Goal: Task Accomplishment & Management: Complete application form

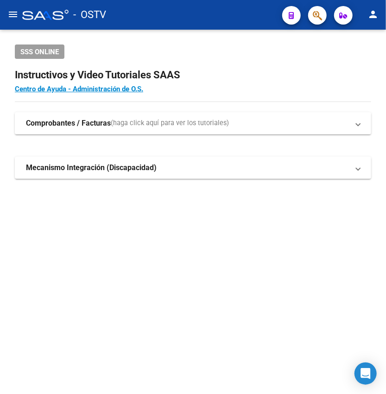
click at [11, 17] on mat-icon "menu" at bounding box center [12, 14] width 11 height 11
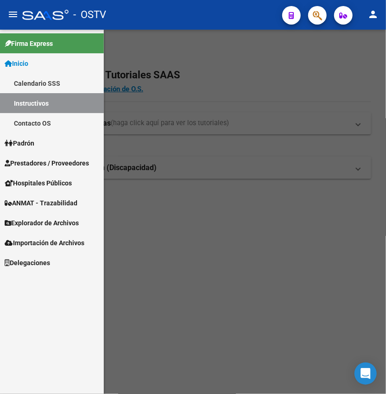
click at [53, 164] on span "Prestadores / Proveedores" at bounding box center [47, 163] width 84 height 10
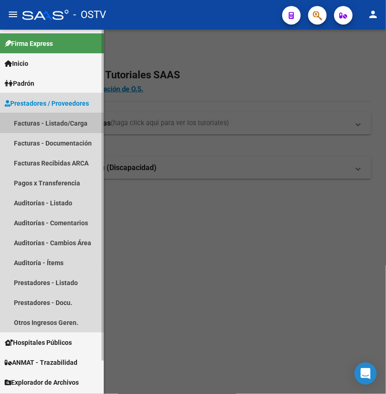
click at [49, 129] on link "Facturas - Listado/Carga" at bounding box center [52, 123] width 104 height 20
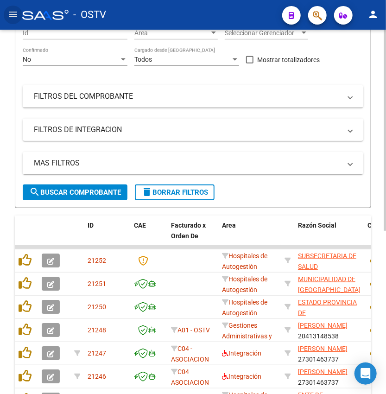
scroll to position [112, 0]
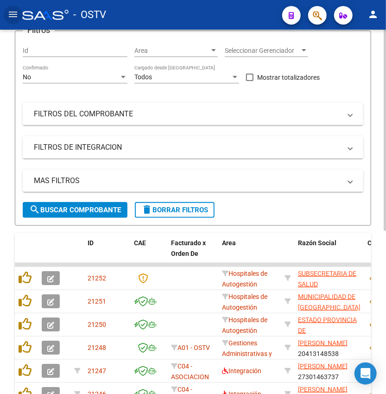
click at [60, 73] on div "No" at bounding box center [71, 77] width 96 height 8
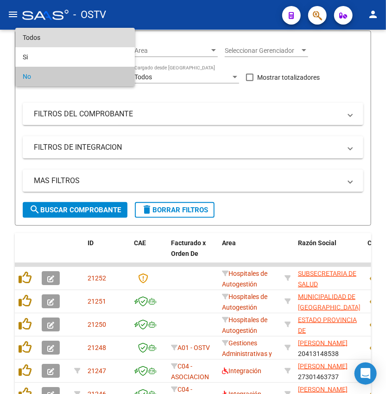
click at [78, 37] on span "Todos" at bounding box center [75, 37] width 105 height 19
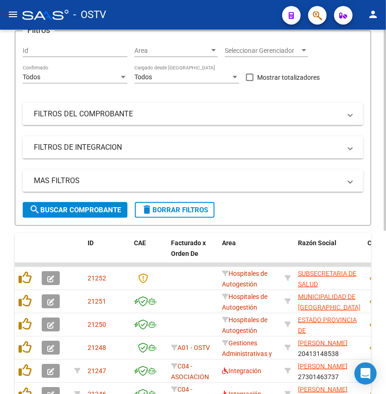
click at [377, 174] on div "Video tutorial PRESTADORES -> Listado de CPBTs Emitidos por Prestadores / Prove…" at bounding box center [193, 243] width 386 height 652
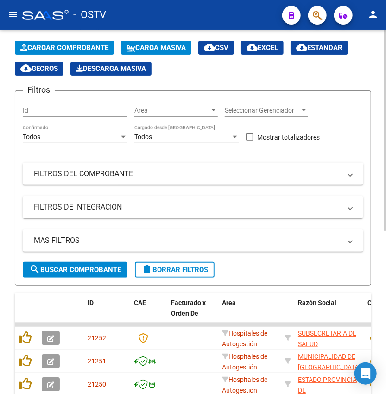
scroll to position [0, 0]
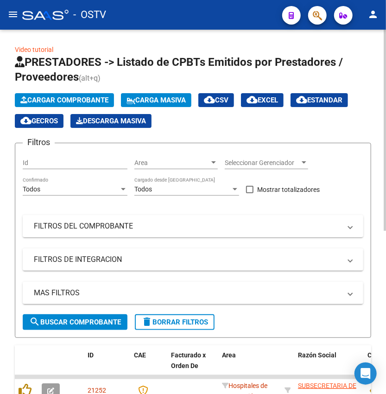
click at [149, 218] on mat-expansion-panel-header "FILTROS DEL COMPROBANTE" at bounding box center [193, 226] width 341 height 22
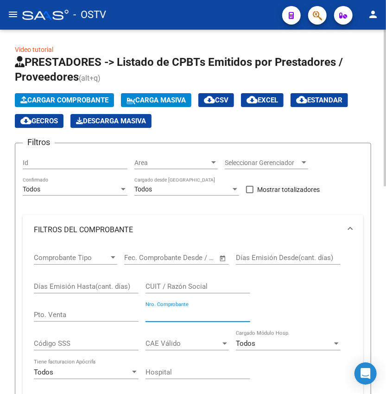
paste input "30317"
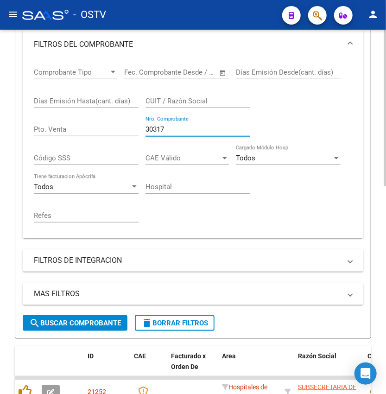
type input "30317"
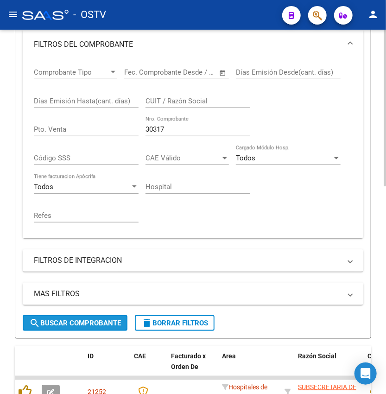
click at [69, 318] on button "search Buscar Comprobante" at bounding box center [75, 323] width 105 height 16
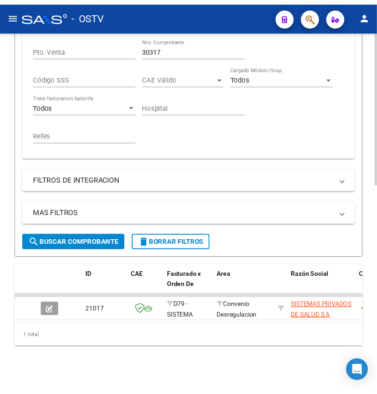
scroll to position [276, 0]
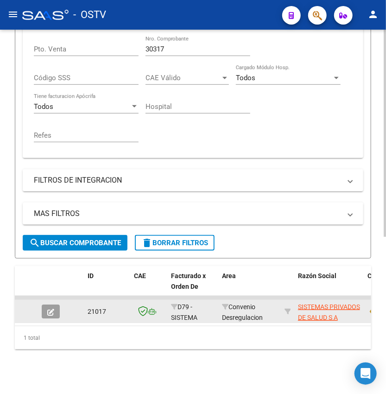
click at [45, 305] on button "button" at bounding box center [51, 312] width 18 height 14
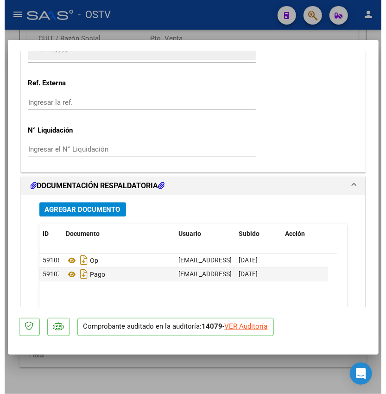
scroll to position [783, 0]
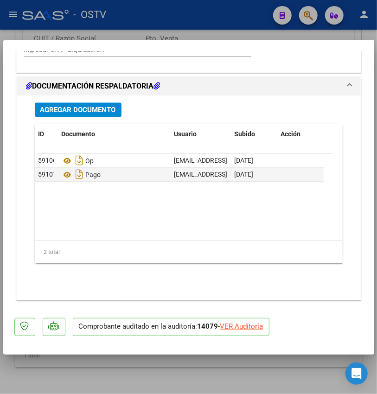
click at [82, 119] on div "Agregar Documento ID Documento Usuario Subido Acción 59106 Op [EMAIL_ADDRESS][D…" at bounding box center [189, 194] width 322 height 197
click at [85, 109] on span "Agregar Documento" at bounding box center [78, 110] width 76 height 8
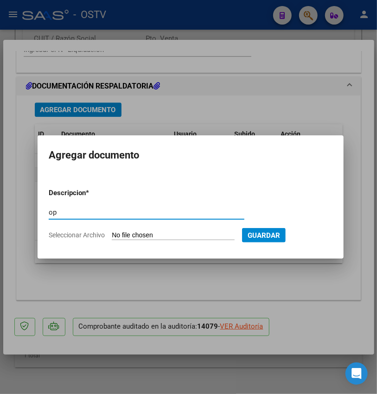
type input "op"
click at [156, 233] on input "Seleccionar Archivo" at bounding box center [173, 235] width 123 height 9
type input "C:\fakepath\OP 57208 Medicenter.pdf"
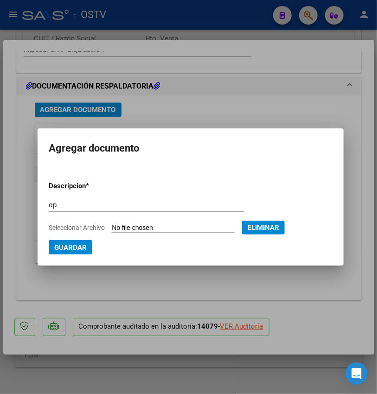
click at [83, 250] on button "Guardar" at bounding box center [71, 247] width 44 height 14
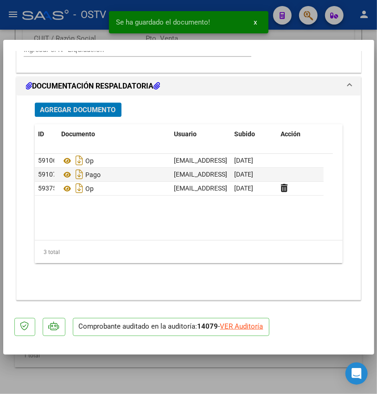
click at [95, 105] on span "Agregar Documento" at bounding box center [78, 109] width 76 height 8
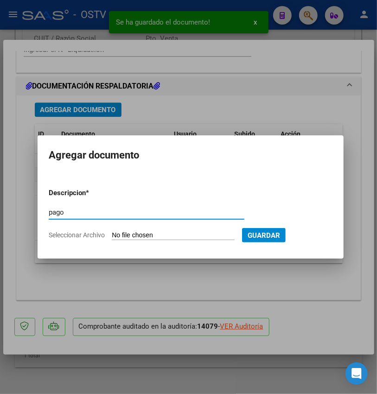
type input "pago"
click at [153, 238] on input "Seleccionar Archivo" at bounding box center [173, 235] width 123 height 9
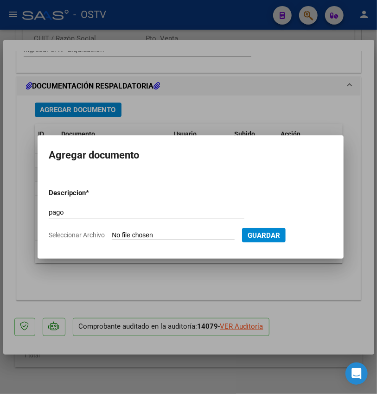
type input "C:\fakepath\Pago OP 57208 Medicenter.pdf"
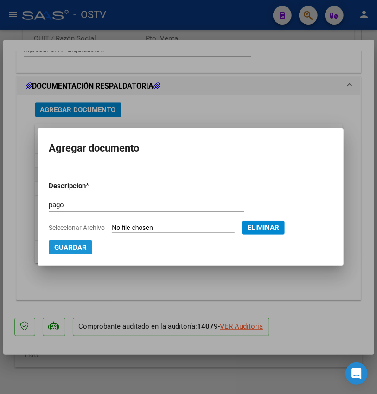
click at [84, 245] on button "Guardar" at bounding box center [71, 247] width 44 height 14
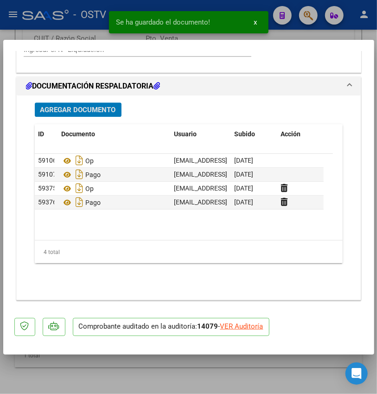
click at [61, 29] on div at bounding box center [188, 197] width 377 height 394
type input "$ 0,00"
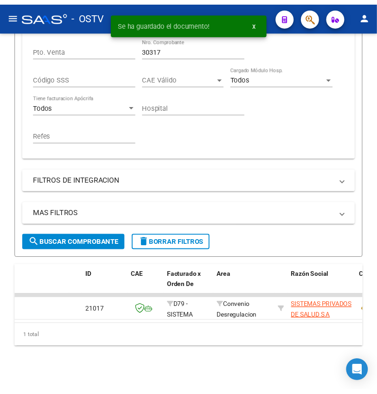
scroll to position [247, 0]
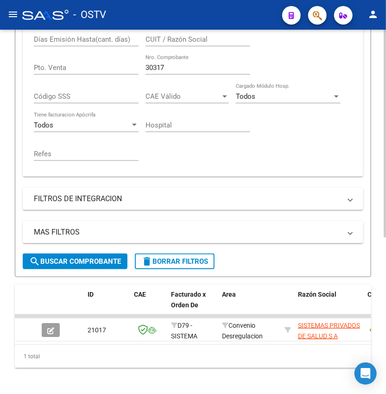
click at [177, 70] on input "30317" at bounding box center [198, 68] width 105 height 8
drag, startPoint x: 177, startPoint y: 70, endPoint x: 32, endPoint y: 70, distance: 144.7
click at [32, 70] on div "Comprobante Tipo Comprobante Tipo Fecha inicio – Fecha fin Fec. Comprobante Des…" at bounding box center [193, 87] width 341 height 179
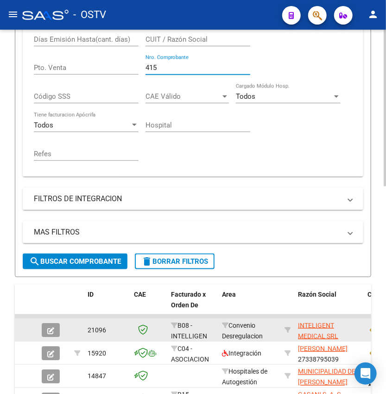
type input "415"
click at [48, 331] on button "button" at bounding box center [51, 330] width 18 height 14
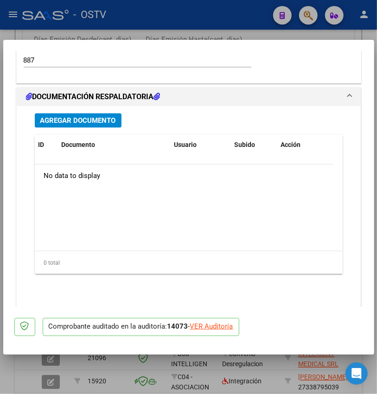
scroll to position [783, 0]
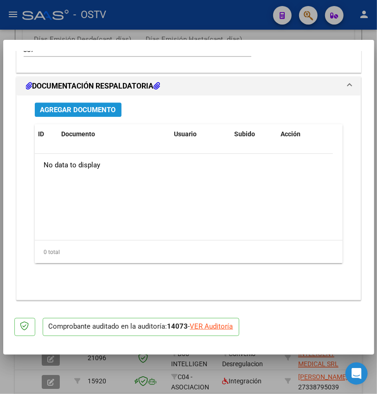
click at [90, 107] on span "Agregar Documento" at bounding box center [78, 110] width 76 height 8
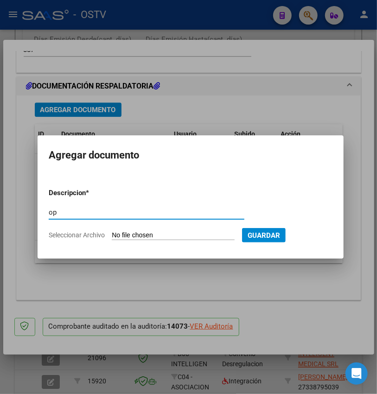
type input "op"
click at [178, 236] on input "Seleccionar Archivo" at bounding box center [173, 235] width 123 height 9
type input "C:\fakepath\OP 57211 Inteligent Medical.pdf"
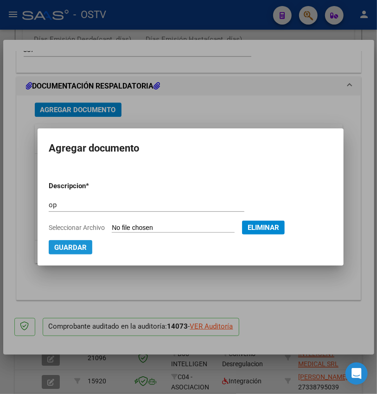
click at [77, 249] on span "Guardar" at bounding box center [70, 247] width 32 height 8
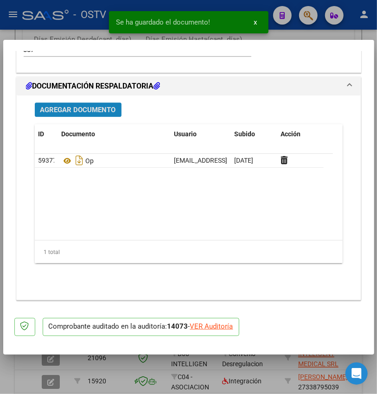
click at [83, 106] on span "Agregar Documento" at bounding box center [78, 110] width 76 height 8
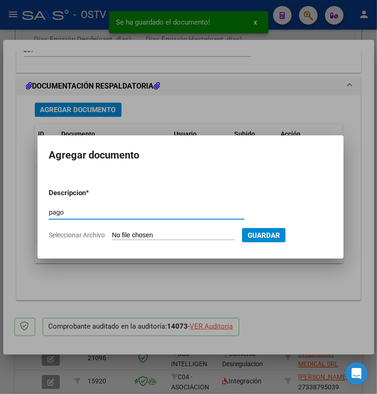
type input "pago"
click at [142, 236] on input "Seleccionar Archivo" at bounding box center [173, 235] width 123 height 9
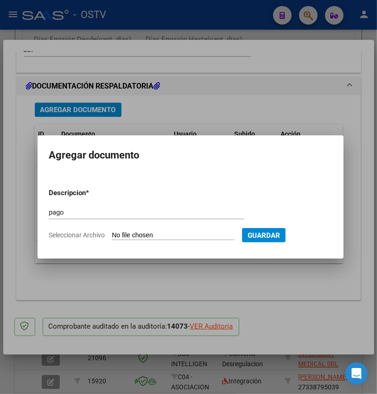
type input "C:\fakepath\Pago OP 57211 Inteligent Medical.pdf"
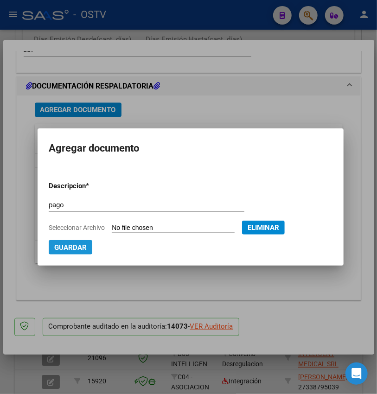
click at [78, 249] on span "Guardar" at bounding box center [70, 247] width 32 height 8
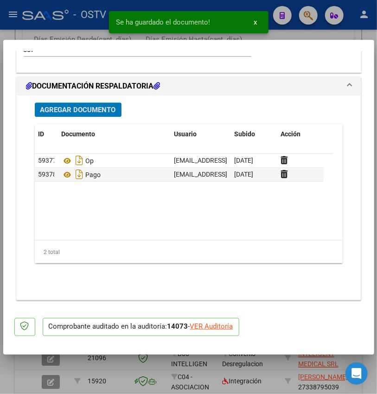
click at [98, 120] on div "Agregar Documento ID Documento Usuario Subido Acción 59377 Op [EMAIL_ADDRESS][D…" at bounding box center [189, 194] width 322 height 197
click at [108, 110] on span "Agregar Documento" at bounding box center [78, 110] width 76 height 8
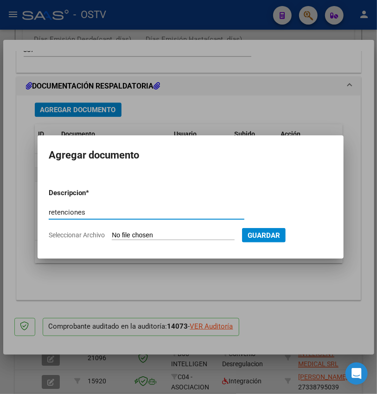
type input "retenciones"
click at [131, 238] on input "Seleccionar Archivo" at bounding box center [173, 235] width 123 height 9
type input "C:\fakepath\OP 57211 Inteligent Medical RETENCIONES.pdf"
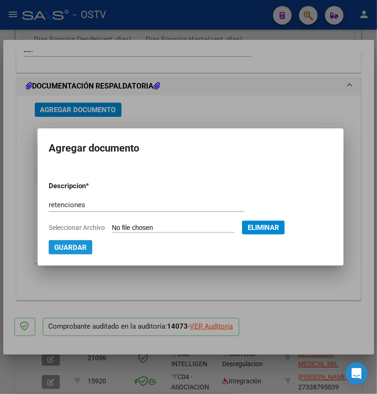
click at [73, 247] on span "Guardar" at bounding box center [70, 247] width 32 height 8
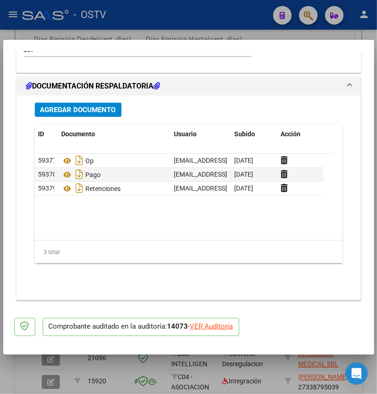
click at [171, 28] on div at bounding box center [188, 197] width 377 height 394
type input "$ 0,00"
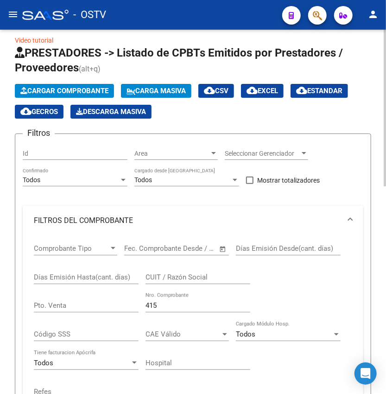
scroll to position [0, 0]
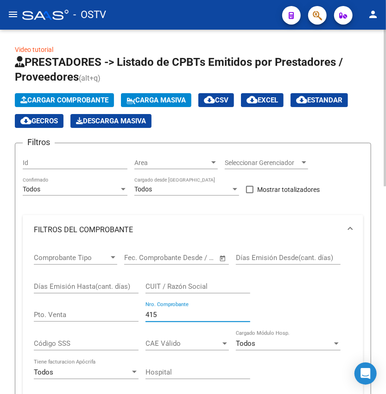
drag, startPoint x: 180, startPoint y: 311, endPoint x: 60, endPoint y: 314, distance: 120.2
click at [60, 314] on div "Comprobante Tipo Comprobante Tipo Fecha inicio – Fecha fin Fec. Comprobante Des…" at bounding box center [193, 331] width 319 height 172
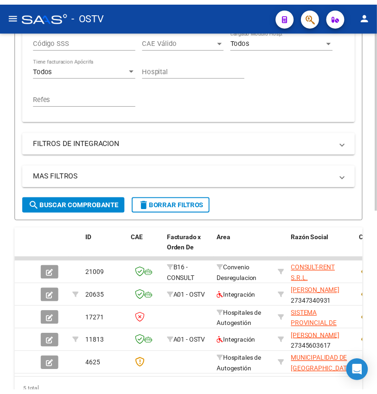
scroll to position [309, 0]
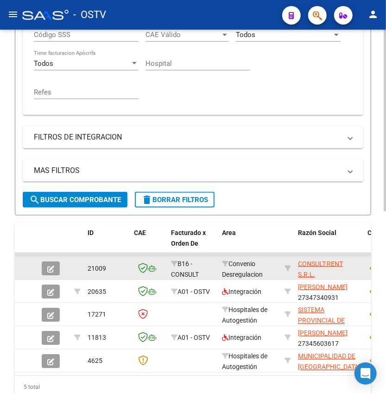
type input "924"
click at [49, 268] on icon "button" at bounding box center [50, 269] width 7 height 7
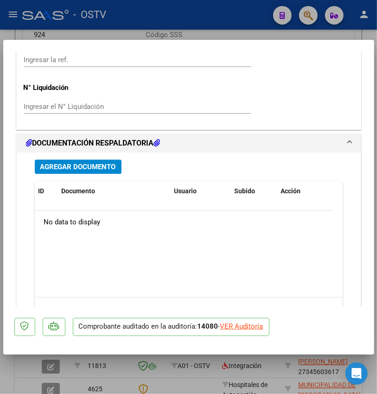
scroll to position [783, 0]
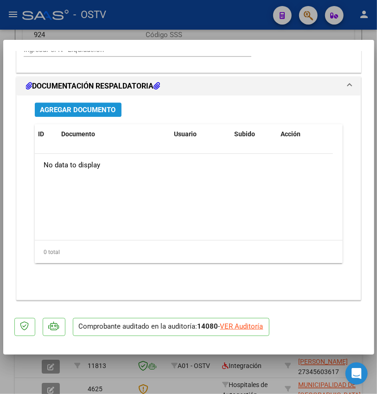
click at [99, 109] on span "Agregar Documento" at bounding box center [78, 110] width 76 height 8
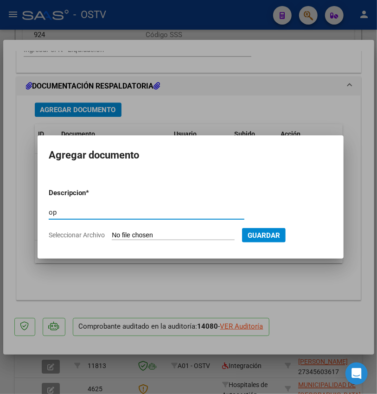
type input "op"
click at [147, 238] on input "Seleccionar Archivo" at bounding box center [173, 235] width 123 height 9
type input "C:\fakepath\OP 57212 Consult Rent.pdf"
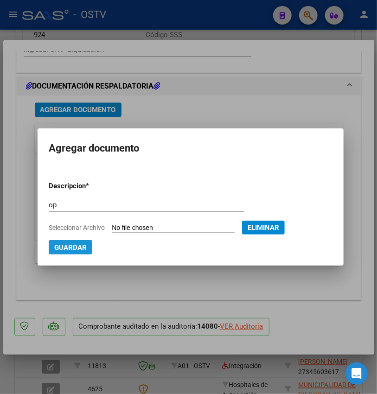
click at [84, 244] on button "Guardar" at bounding box center [71, 247] width 44 height 14
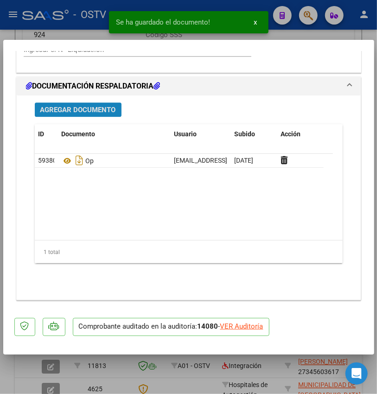
click at [96, 102] on button "Agregar Documento" at bounding box center [78, 109] width 87 height 14
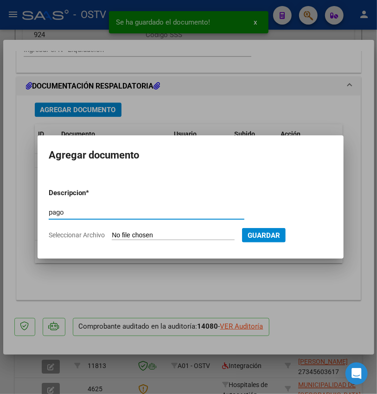
type input "pago"
click at [151, 229] on form "Descripcion * pago Escriba aquí una descripcion Seleccionar Archivo Guardar" at bounding box center [191, 214] width 284 height 66
click at [152, 232] on input "Seleccionar Archivo" at bounding box center [173, 235] width 123 height 9
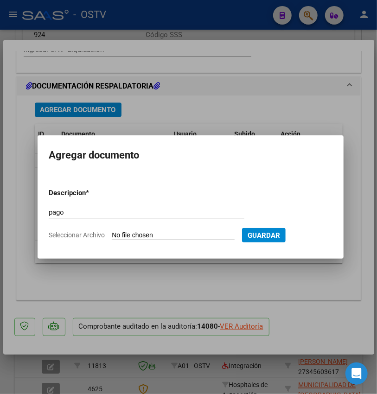
type input "C:\fakepath\Pago OP 57212 Consult Rent.pdf"
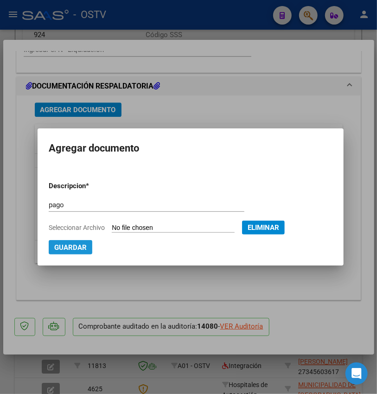
click at [84, 249] on button "Guardar" at bounding box center [71, 247] width 44 height 14
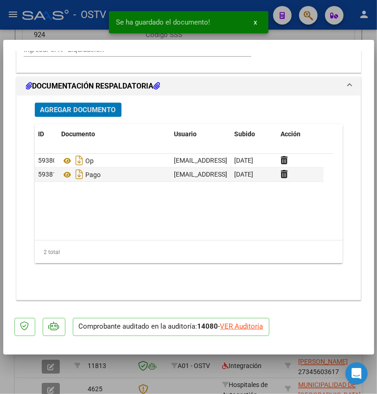
click at [193, 366] on div at bounding box center [188, 197] width 377 height 394
type input "$ 0,00"
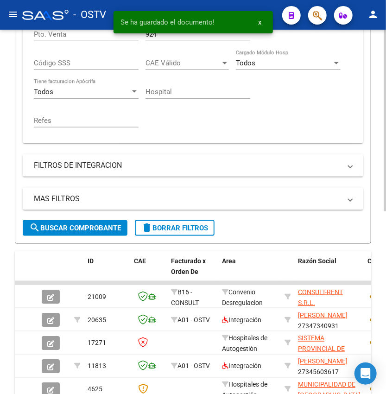
scroll to position [219, 0]
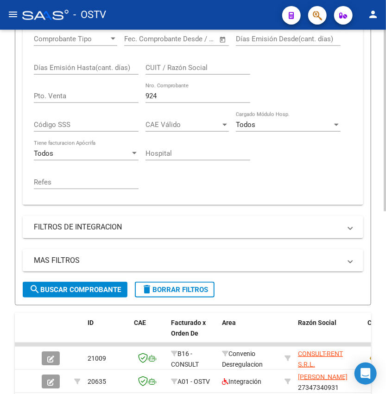
click at [204, 86] on div "924 Nro. Comprobante" at bounding box center [198, 93] width 105 height 20
click at [204, 93] on input "924" at bounding box center [198, 96] width 105 height 8
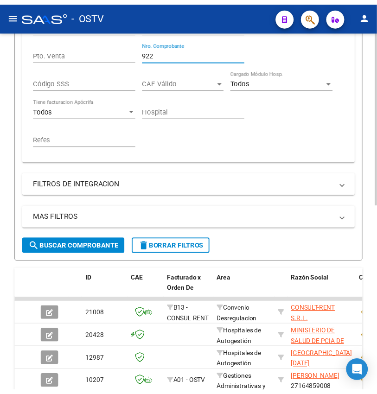
scroll to position [281, 0]
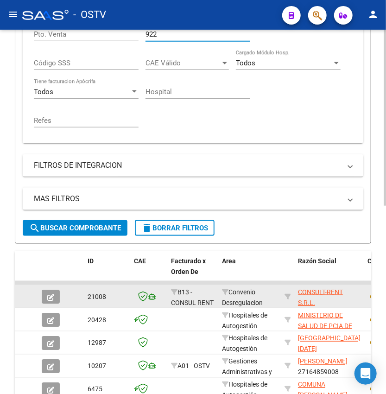
type input "922"
click at [51, 299] on icon "button" at bounding box center [50, 297] width 7 height 7
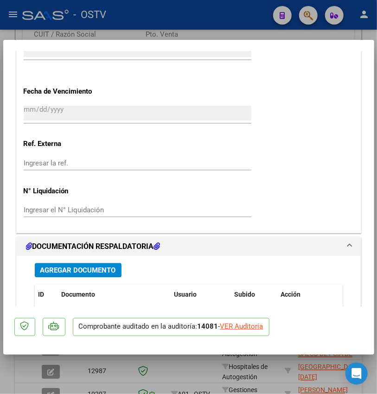
scroll to position [742, 0]
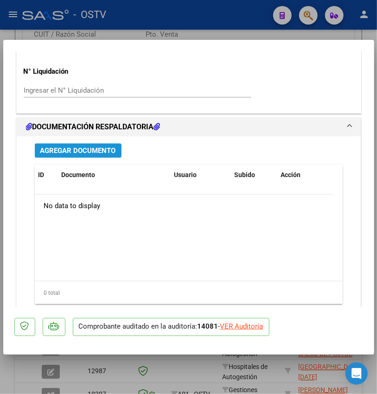
click at [102, 151] on span "Agregar Documento" at bounding box center [78, 151] width 76 height 8
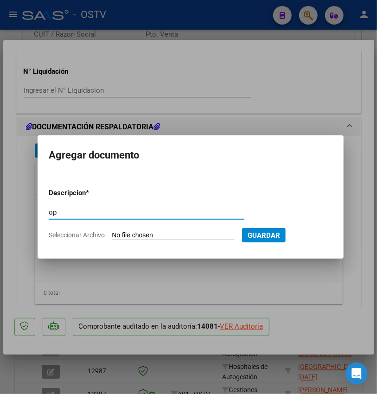
type input "op"
click at [123, 235] on input "Seleccionar Archivo" at bounding box center [173, 235] width 123 height 9
type input "C:\fakepath\OP 57213 Consult Rent.pdf"
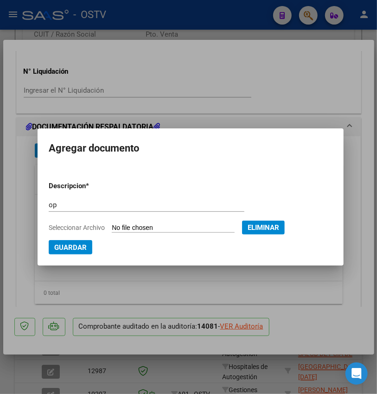
click at [71, 240] on button "Guardar" at bounding box center [71, 247] width 44 height 14
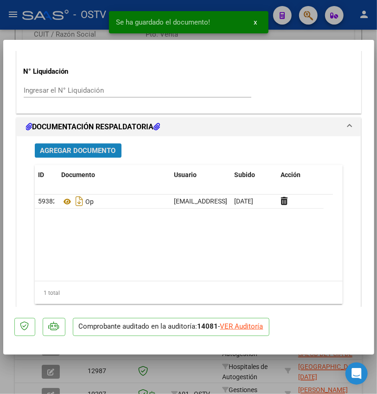
click at [97, 153] on span "Agregar Documento" at bounding box center [78, 151] width 76 height 8
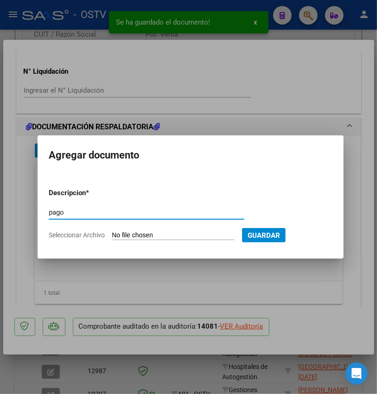
type input "pago"
click at [129, 234] on input "Seleccionar Archivo" at bounding box center [173, 235] width 123 height 9
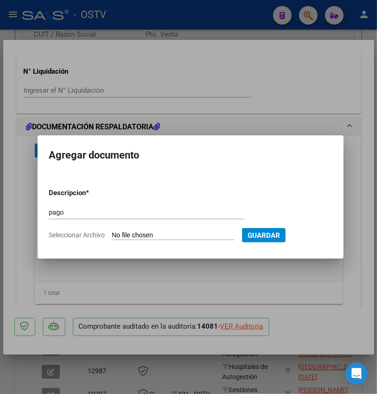
type input "C:\fakepath\Pago OP 57213 Consult Rent.pdf"
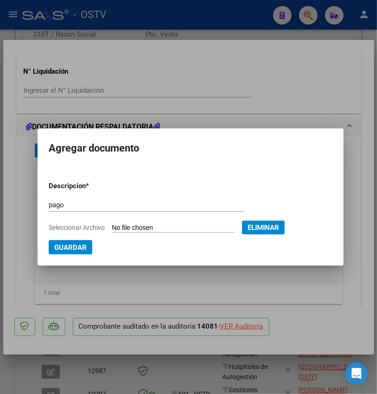
click at [73, 243] on span "Guardar" at bounding box center [70, 247] width 32 height 8
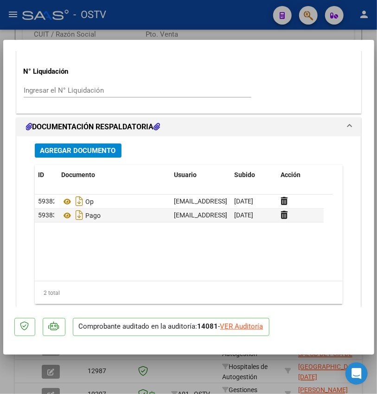
click at [221, 363] on div at bounding box center [188, 197] width 377 height 394
type input "$ 0,00"
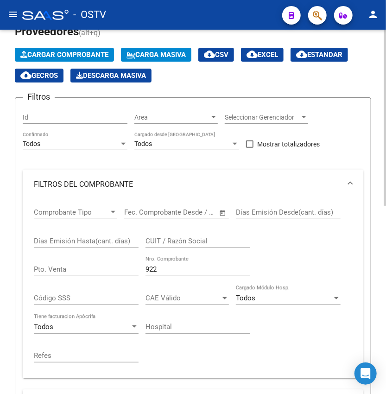
scroll to position [66, 0]
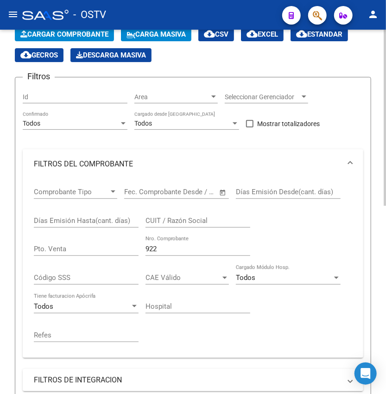
click at [184, 252] on input "922" at bounding box center [198, 249] width 105 height 8
type input "9"
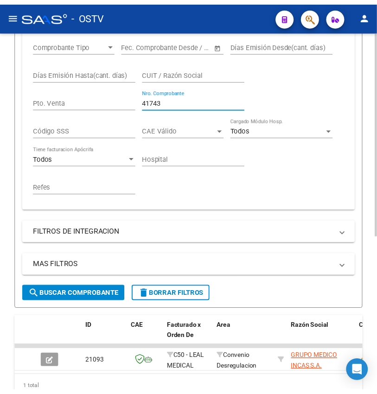
scroll to position [251, 0]
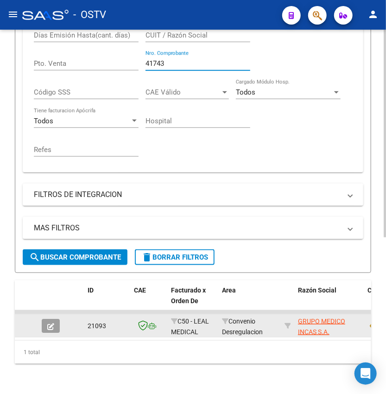
type input "41743"
click at [60, 327] on div at bounding box center [54, 326] width 25 height 14
click at [47, 327] on icon "button" at bounding box center [50, 326] width 7 height 7
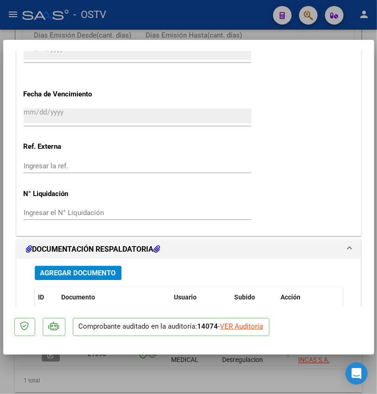
scroll to position [783, 0]
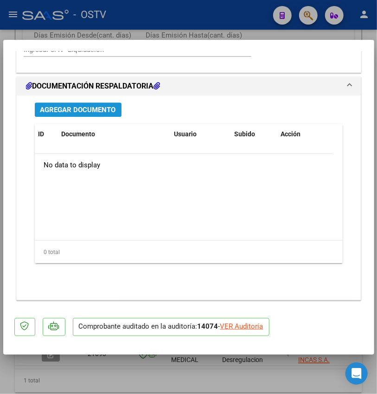
click at [77, 112] on span "Agregar Documento" at bounding box center [78, 110] width 76 height 8
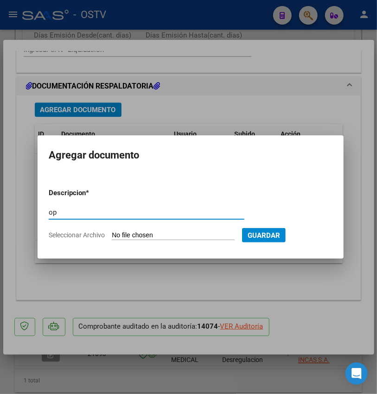
type input "op"
click at [149, 230] on form "Descripcion * op Escriba aquí una descripcion Seleccionar Archivo Guardar" at bounding box center [191, 214] width 284 height 66
click at [148, 239] on input "Seleccionar Archivo" at bounding box center [173, 235] width 123 height 9
type input "C:\fakepath\OP 57214 Grupo Incas.pdf"
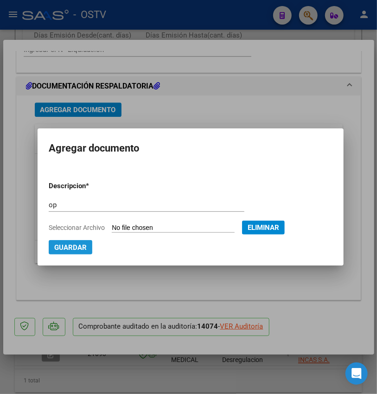
click at [64, 243] on span "Guardar" at bounding box center [70, 247] width 32 height 8
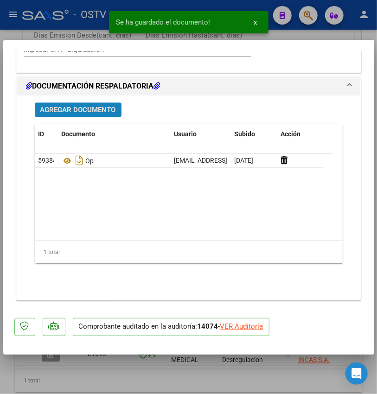
click at [108, 114] on button "Agregar Documento" at bounding box center [78, 109] width 87 height 14
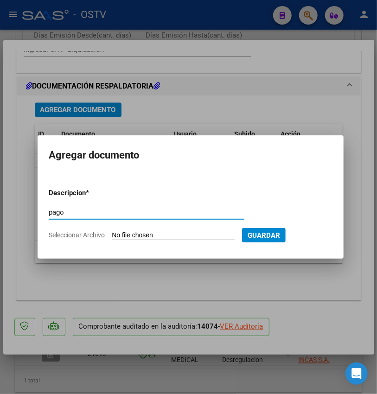
type input "pago"
click at [131, 237] on input "Seleccionar Archivo" at bounding box center [173, 235] width 123 height 9
type input "C:\fakepath\Pago OP 57214 Grupo Incas.pdf"
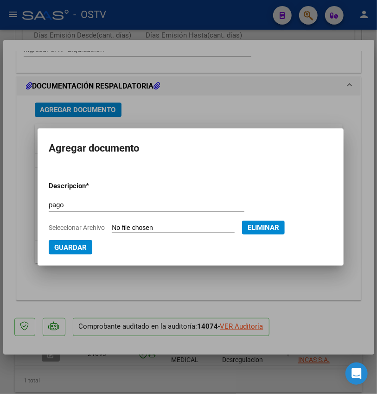
click at [63, 245] on span "Guardar" at bounding box center [70, 247] width 32 height 8
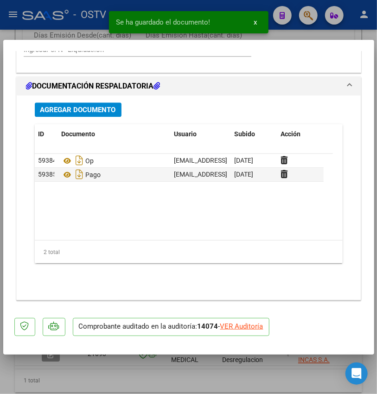
click at [105, 375] on div at bounding box center [188, 197] width 377 height 394
type input "$ 0,00"
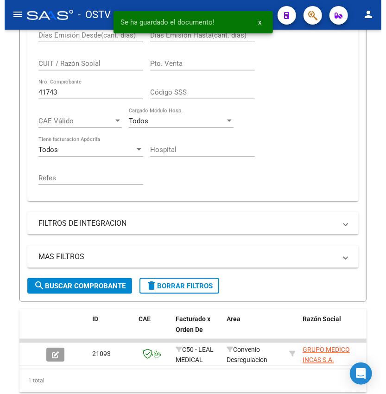
scroll to position [223, 0]
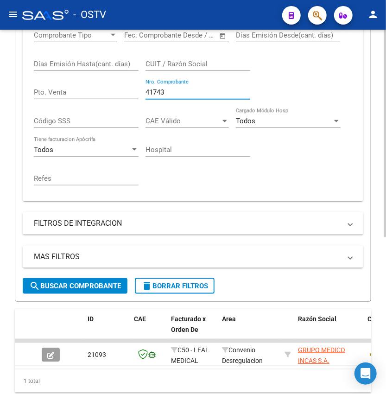
drag, startPoint x: 181, startPoint y: 93, endPoint x: 36, endPoint y: 96, distance: 145.2
click at [36, 96] on div "Comprobante Tipo Comprobante Tipo Fecha inicio – Fecha fin Fec. Comprobante Des…" at bounding box center [193, 108] width 319 height 172
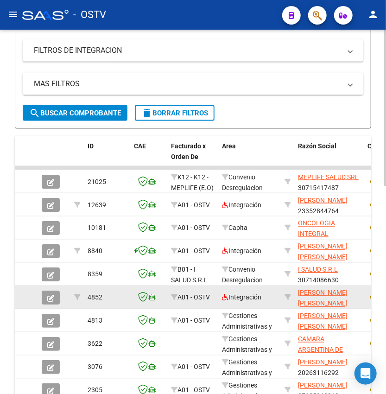
scroll to position [408, 0]
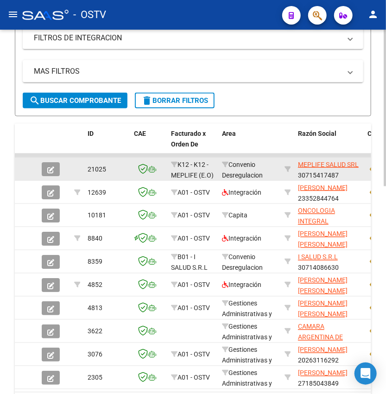
type input "424"
click at [52, 170] on icon "button" at bounding box center [50, 169] width 7 height 7
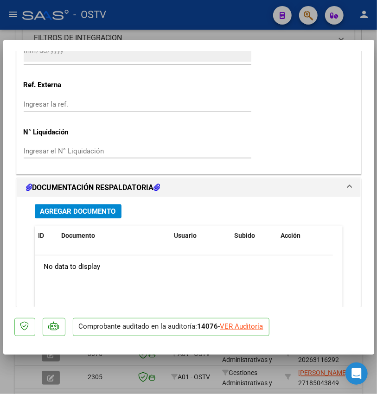
scroll to position [783, 0]
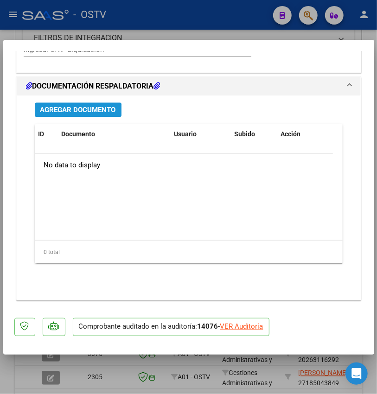
click at [97, 114] on span "Agregar Documento" at bounding box center [78, 110] width 76 height 8
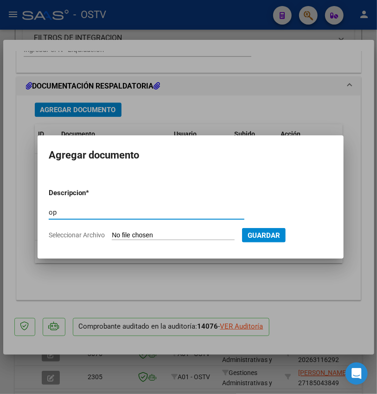
type input "op"
click at [147, 234] on input "Seleccionar Archivo" at bounding box center [173, 235] width 123 height 9
type input "C:\fakepath\OP 57215 MepLife.pdf"
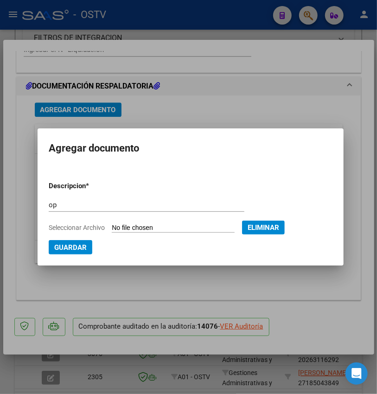
click at [67, 254] on button "Guardar" at bounding box center [71, 247] width 44 height 14
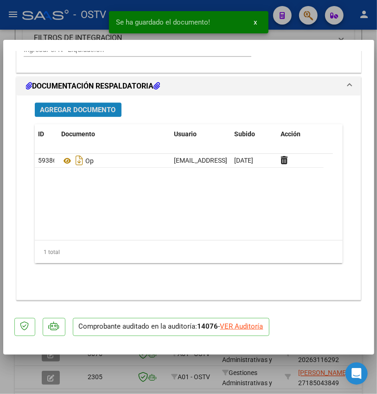
click at [106, 110] on span "Agregar Documento" at bounding box center [78, 110] width 76 height 8
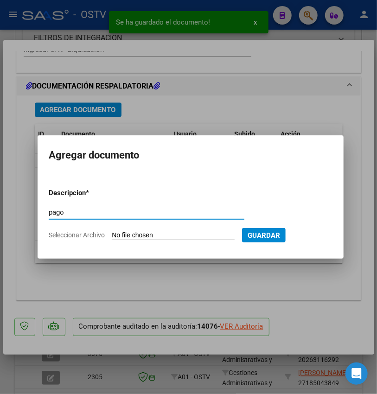
type input "pago"
click at [146, 236] on input "Seleccionar Archivo" at bounding box center [173, 235] width 123 height 9
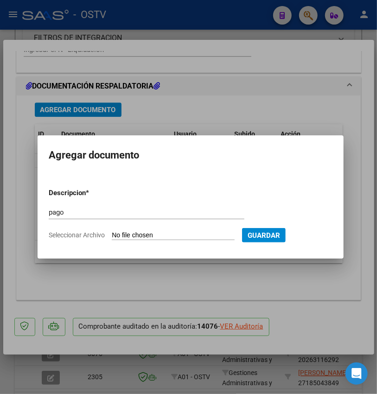
click at [216, 264] on div at bounding box center [188, 197] width 377 height 394
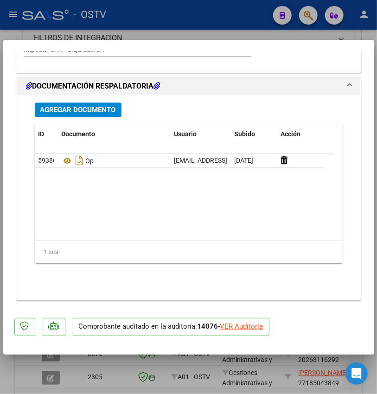
click at [104, 109] on span "Agregar Documento" at bounding box center [78, 110] width 76 height 8
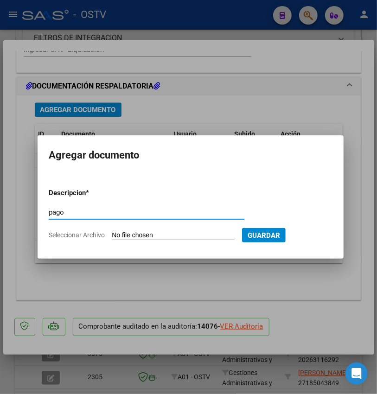
type input "pago"
click at [149, 231] on input "Seleccionar Archivo" at bounding box center [173, 235] width 123 height 9
type input "C:\fakepath\Pago OP 57215 MepLife.pdf"
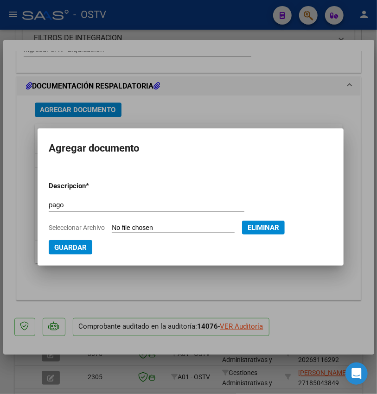
click at [54, 251] on span "Guardar" at bounding box center [70, 247] width 32 height 8
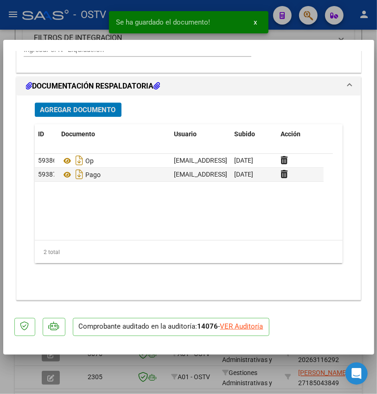
click at [102, 109] on span "Agregar Documento" at bounding box center [78, 110] width 76 height 8
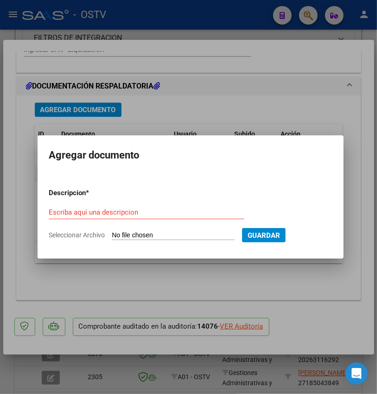
click at [217, 299] on div at bounding box center [188, 197] width 377 height 394
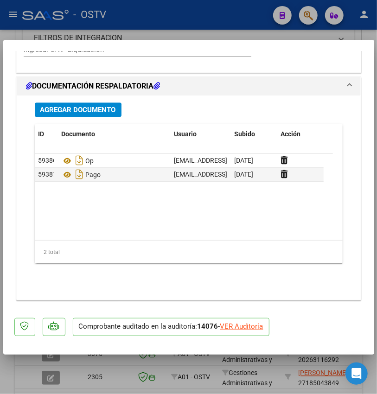
click at [170, 375] on div at bounding box center [188, 197] width 377 height 394
type input "$ 0,00"
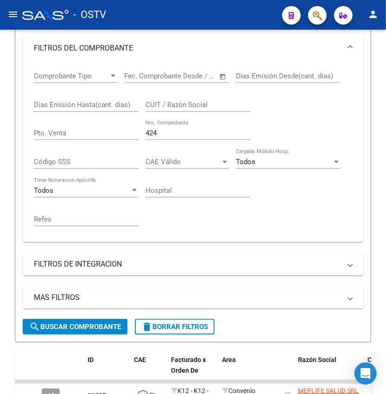
scroll to position [99, 0]
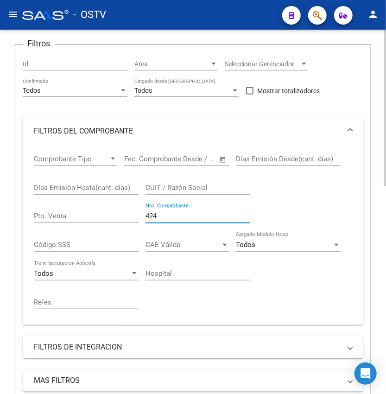
click at [166, 211] on div "424 Nro. Comprobante" at bounding box center [198, 213] width 105 height 20
type input "4"
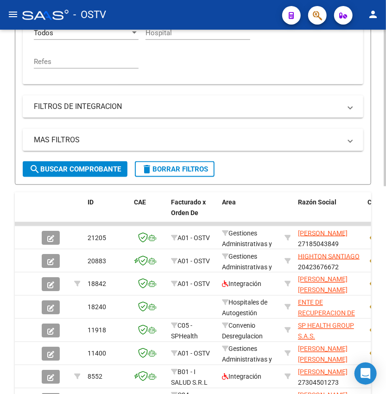
scroll to position [346, 0]
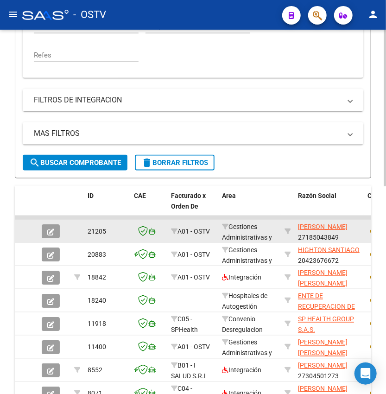
type input "165"
click at [50, 230] on icon "button" at bounding box center [50, 232] width 7 height 7
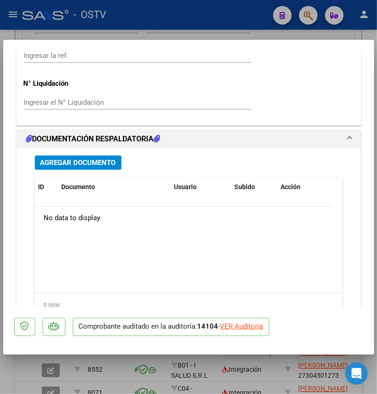
scroll to position [742, 0]
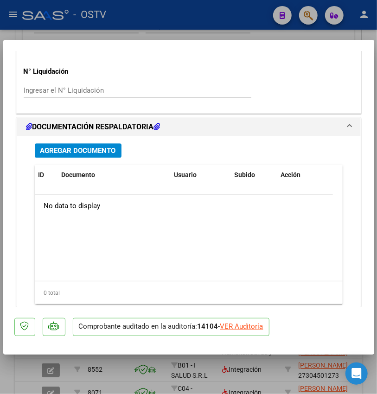
click at [104, 152] on span "Agregar Documento" at bounding box center [78, 151] width 76 height 8
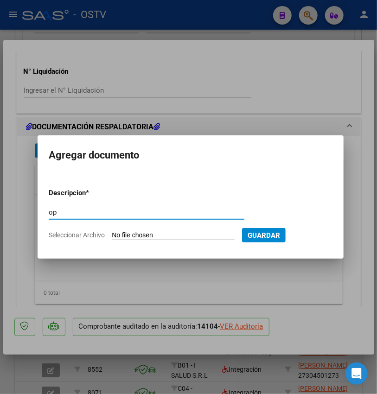
type input "op"
click at [158, 231] on input "Seleccionar Archivo" at bounding box center [173, 235] width 123 height 9
type input "C:\fakepath\OP 57216 [PERSON_NAME].pdf"
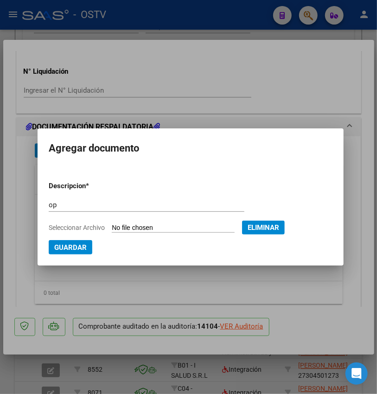
click at [54, 245] on span "Guardar" at bounding box center [70, 247] width 32 height 8
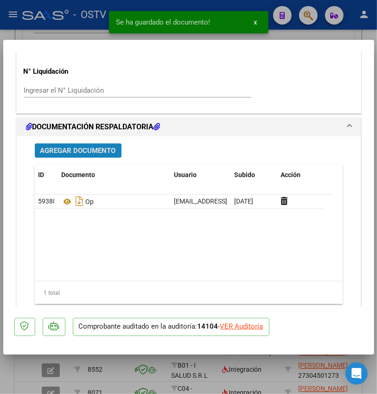
click at [115, 148] on span "Agregar Documento" at bounding box center [78, 151] width 76 height 8
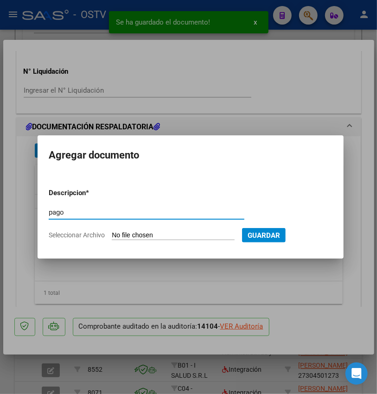
type input "pago"
click at [169, 232] on input "Seleccionar Archivo" at bounding box center [173, 235] width 123 height 9
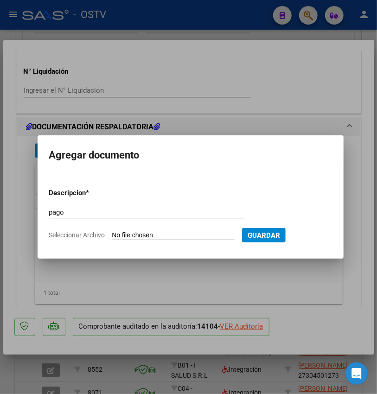
type input "C:\fakepath\Pago OP 57216 [PERSON_NAME].pdf"
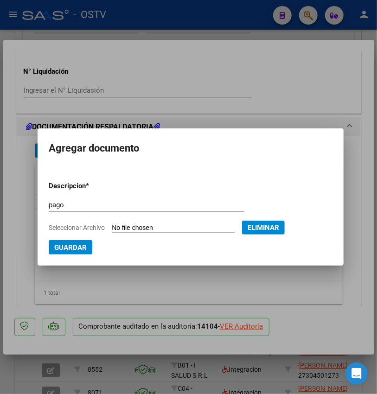
click at [64, 243] on span "Guardar" at bounding box center [70, 247] width 32 height 8
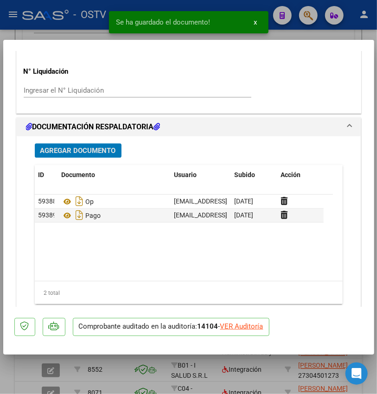
click at [106, 375] on div at bounding box center [188, 197] width 377 height 394
type input "$ 0,00"
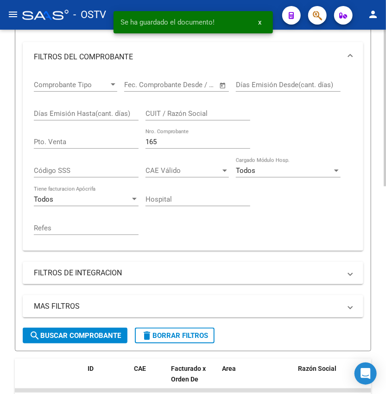
scroll to position [160, 0]
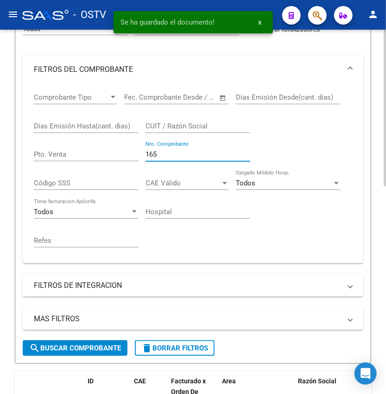
click at [166, 154] on input "165" at bounding box center [198, 154] width 105 height 8
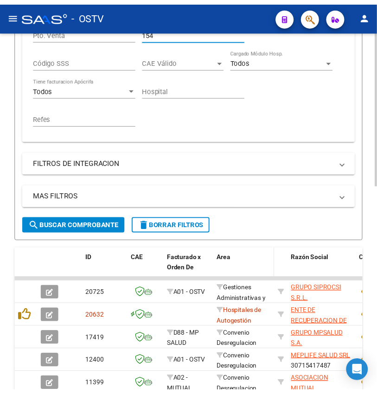
scroll to position [284, 0]
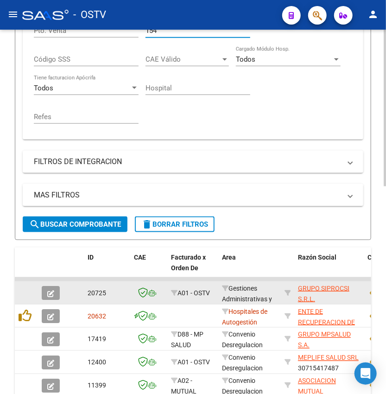
type input "154"
click at [55, 298] on button "button" at bounding box center [51, 293] width 18 height 14
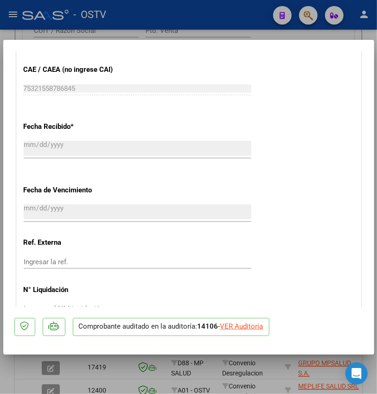
scroll to position [680, 0]
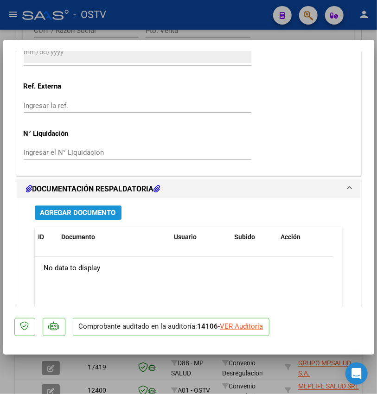
click at [53, 215] on span "Agregar Documento" at bounding box center [78, 213] width 76 height 8
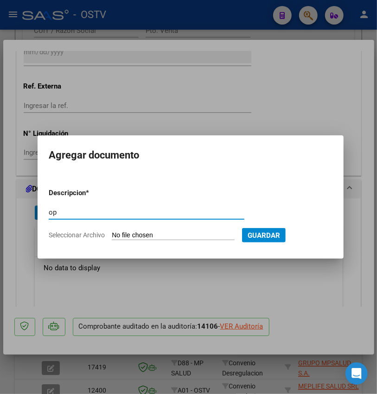
type input "op"
click at [147, 236] on input "Seleccionar Archivo" at bounding box center [173, 235] width 123 height 9
type input "C:\fakepath\OP 57217 Sipriosi.pdf"
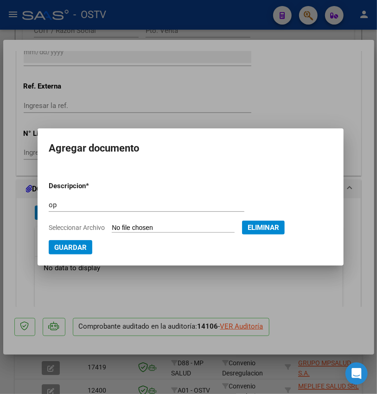
click at [66, 249] on span "Guardar" at bounding box center [70, 247] width 32 height 8
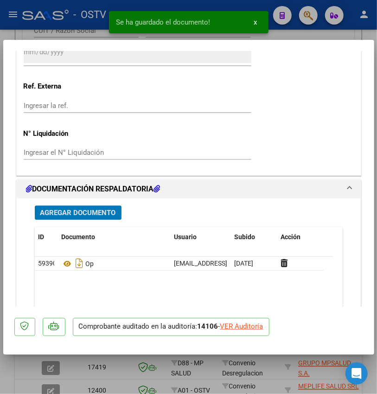
click at [69, 209] on span "Agregar Documento" at bounding box center [78, 213] width 76 height 8
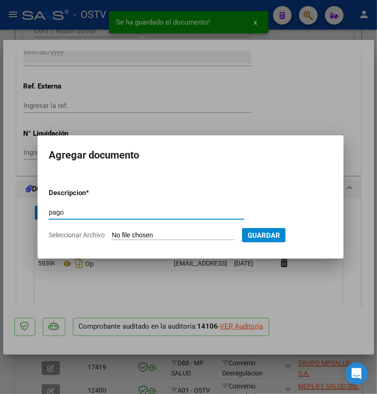
type input "pago"
click at [127, 238] on input "Seleccionar Archivo" at bounding box center [173, 235] width 123 height 9
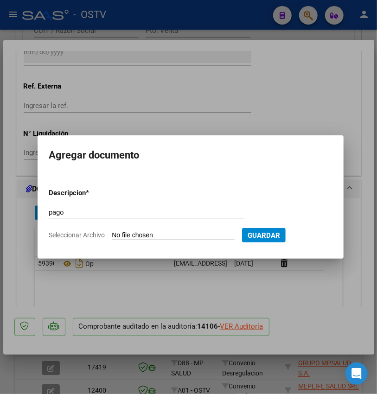
type input "C:\fakepath\Pago OP 57216 [PERSON_NAME].pdf"
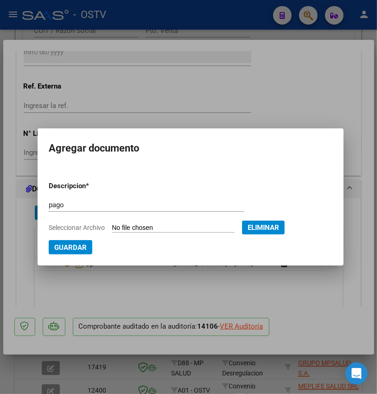
click at [68, 249] on span "Guardar" at bounding box center [70, 247] width 32 height 8
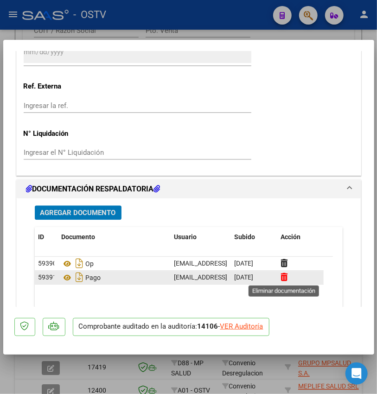
click at [285, 277] on icon at bounding box center [284, 277] width 7 height 9
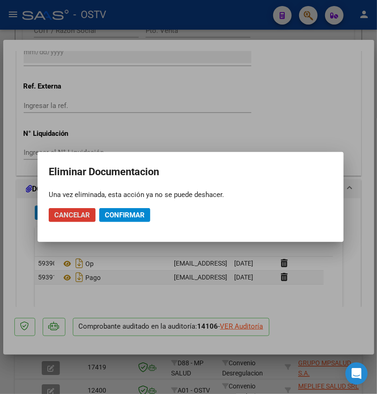
click at [82, 216] on span "Cancelar" at bounding box center [72, 215] width 36 height 8
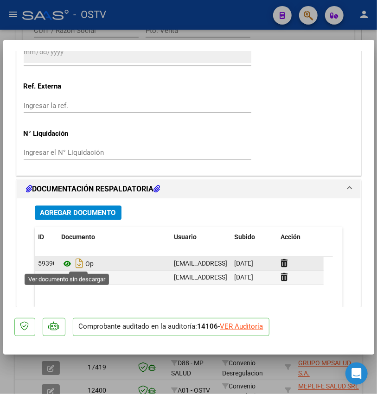
click at [65, 262] on icon at bounding box center [68, 263] width 12 height 11
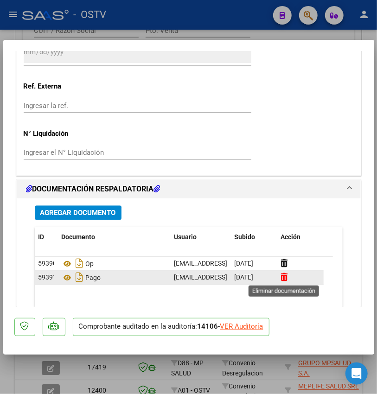
click at [282, 279] on icon at bounding box center [284, 277] width 7 height 9
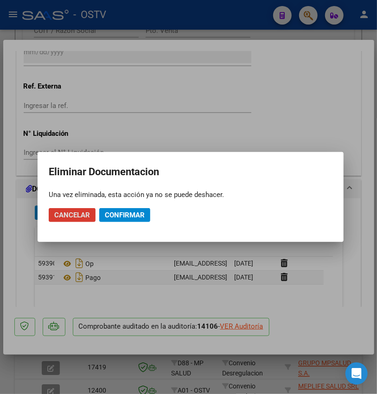
click at [132, 216] on span "Confirmar" at bounding box center [125, 215] width 40 height 8
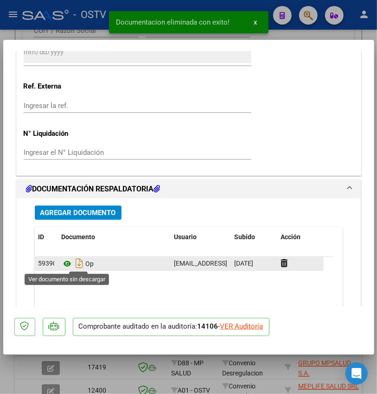
click at [70, 265] on icon at bounding box center [68, 263] width 12 height 11
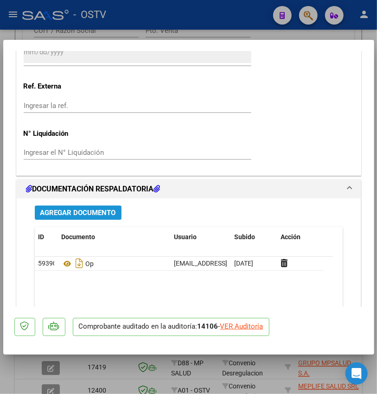
click at [99, 218] on button "Agregar Documento" at bounding box center [78, 212] width 87 height 14
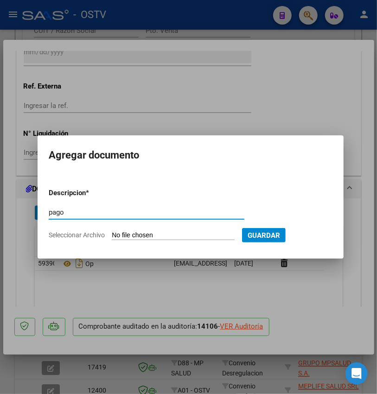
type input "pago"
click at [120, 234] on input "Seleccionar Archivo" at bounding box center [173, 235] width 123 height 9
click at [272, 238] on span "Guardar" at bounding box center [264, 235] width 32 height 8
click at [201, 232] on input "Seleccionar Archivo" at bounding box center [173, 235] width 123 height 9
click at [168, 367] on div at bounding box center [188, 197] width 377 height 394
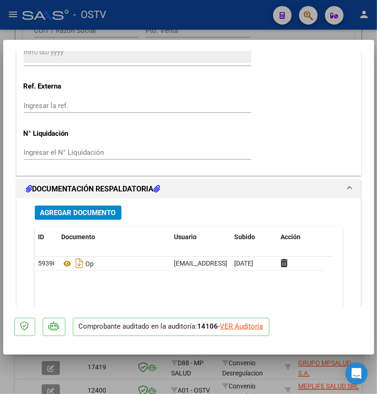
click at [170, 367] on div at bounding box center [188, 197] width 377 height 394
type input "$ 0,00"
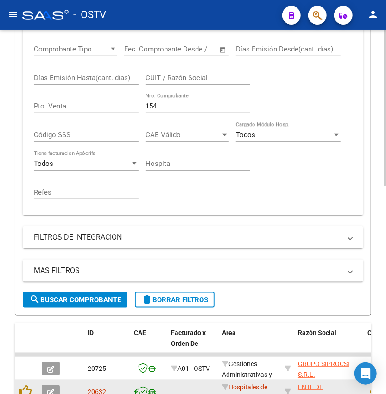
scroll to position [70, 0]
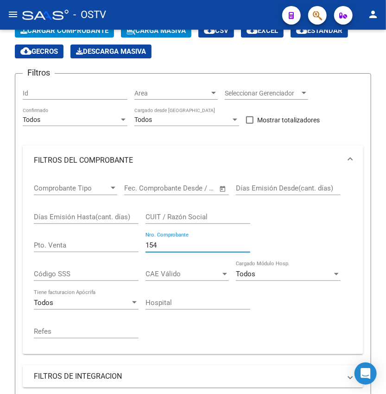
drag, startPoint x: 182, startPoint y: 243, endPoint x: -27, endPoint y: 245, distance: 209.2
click at [0, 245] on html "menu - OSTV person Firma Express Inicio Calendario SSS Instructivos Contacto OS…" at bounding box center [193, 197] width 386 height 394
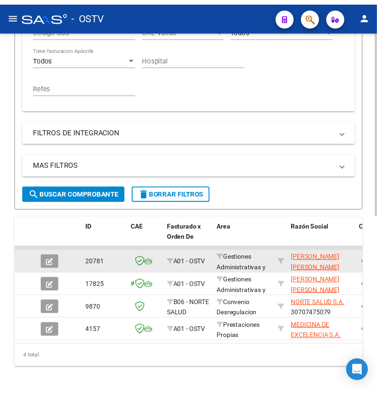
scroll to position [317, 0]
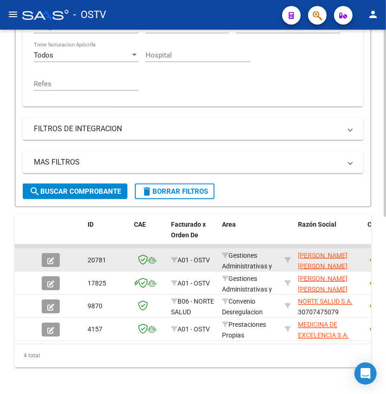
type input "403"
click at [42, 260] on button "button" at bounding box center [51, 260] width 18 height 14
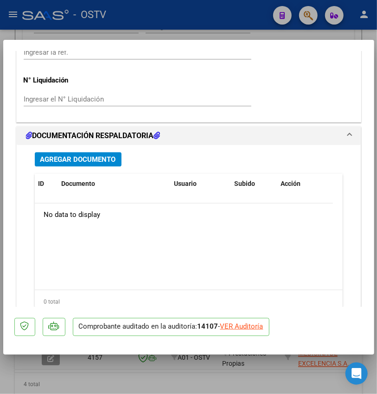
scroll to position [783, 0]
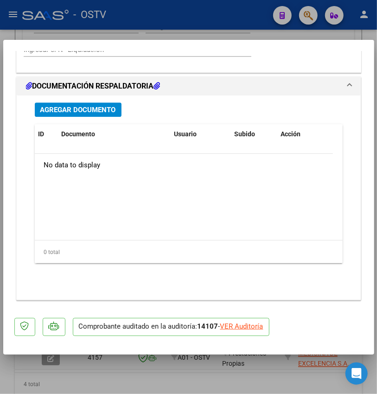
click at [104, 108] on span "Agregar Documento" at bounding box center [78, 110] width 76 height 8
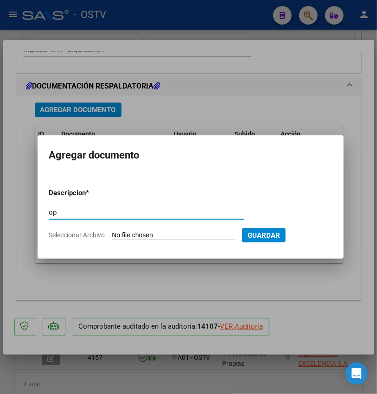
type input "op"
click at [181, 232] on input "Seleccionar Archivo" at bounding box center [173, 235] width 123 height 9
type input "C:\fakepath\OP 57218 [PERSON_NAME].pdf"
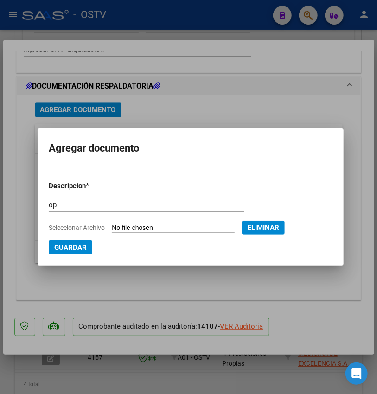
click at [65, 247] on span "Guardar" at bounding box center [70, 247] width 32 height 8
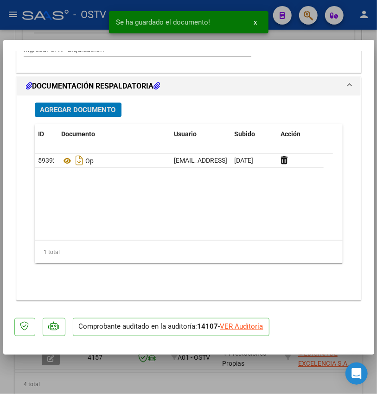
click at [132, 353] on mat-dialog-container "COMPROBANTE VER COMPROBANTE ESTADO: Auditoría confirmada. En espera de liquidac…" at bounding box center [188, 197] width 371 height 315
click at [95, 114] on button "Agregar Documento" at bounding box center [78, 109] width 87 height 14
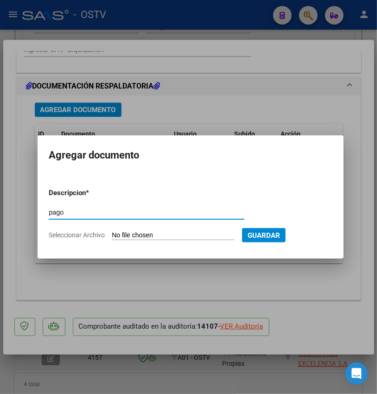
type input "pago"
click at [148, 237] on input "Seleccionar Archivo" at bounding box center [173, 235] width 123 height 9
type input "C:\fakepath\Pago OP 57218 [PERSON_NAME].pdf"
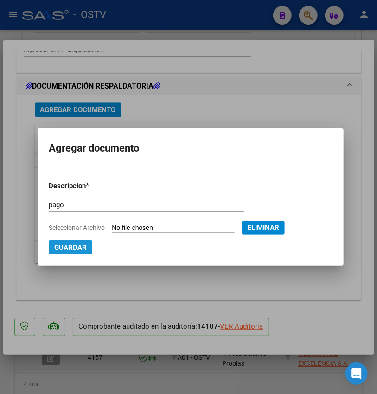
click at [75, 243] on span "Guardar" at bounding box center [70, 247] width 32 height 8
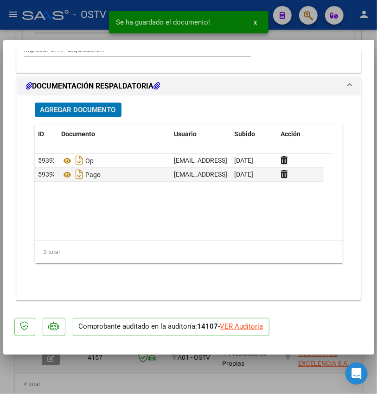
click at [110, 368] on div at bounding box center [188, 197] width 377 height 394
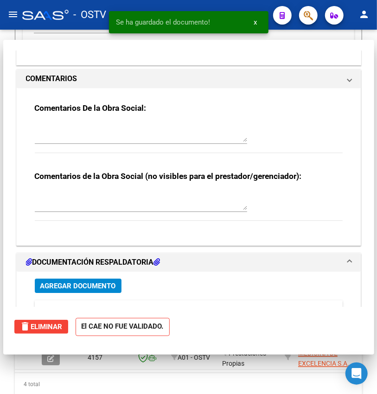
type input "$ 0,00"
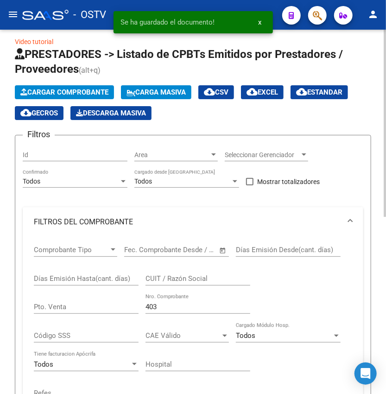
scroll to position [0, 0]
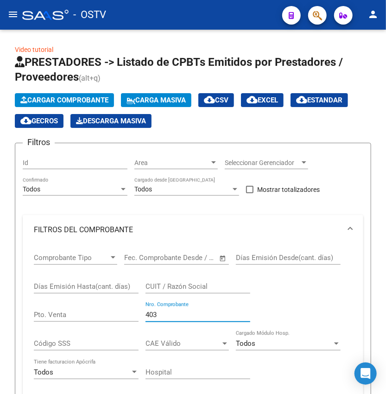
drag, startPoint x: 165, startPoint y: 318, endPoint x: -38, endPoint y: 314, distance: 203.1
click at [0, 314] on html "menu - OSTV person Firma Express Inicio Calendario SSS Instructivos Contacto OS…" at bounding box center [193, 197] width 386 height 394
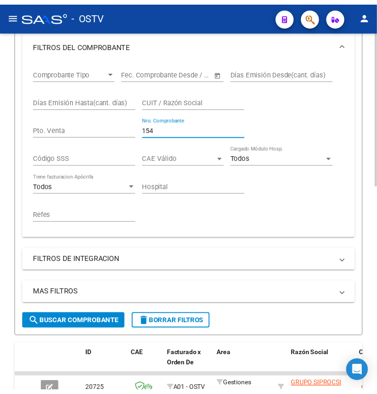
scroll to position [371, 0]
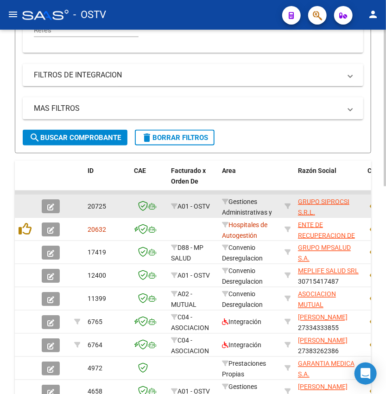
type input "154"
click at [47, 211] on span "button" at bounding box center [50, 206] width 7 height 8
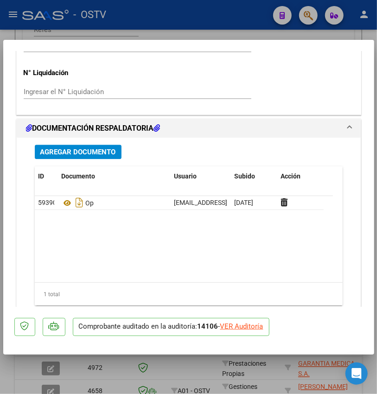
scroll to position [742, 0]
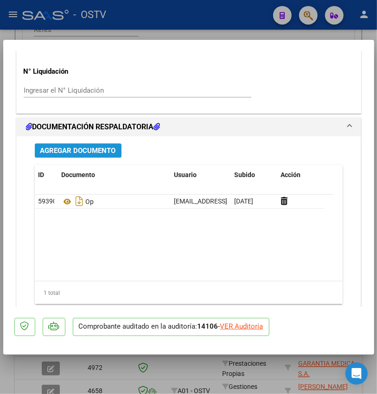
click at [95, 152] on span "Agregar Documento" at bounding box center [78, 151] width 76 height 8
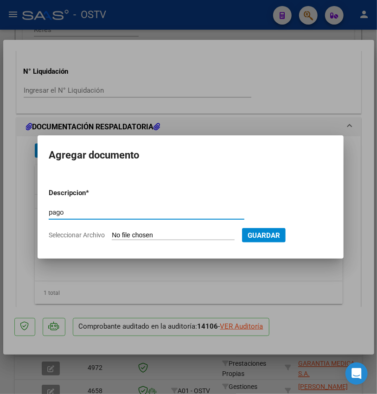
type input "pago"
click at [154, 233] on input "Seleccionar Archivo" at bounding box center [173, 235] width 123 height 9
type input "C:\fakepath\Pago OP 57217 Sipriosi.pdf"
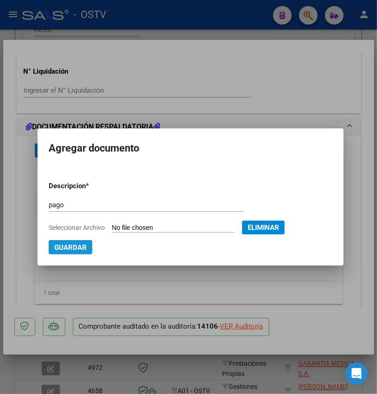
click at [60, 243] on span "Guardar" at bounding box center [70, 247] width 32 height 8
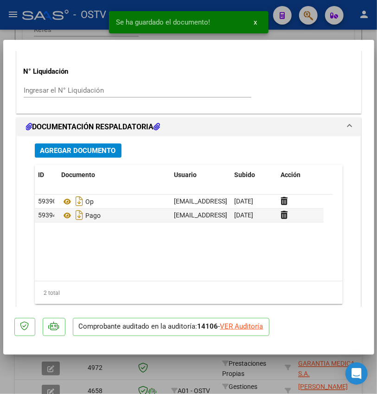
click at [95, 366] on div at bounding box center [188, 197] width 377 height 394
type input "$ 0,00"
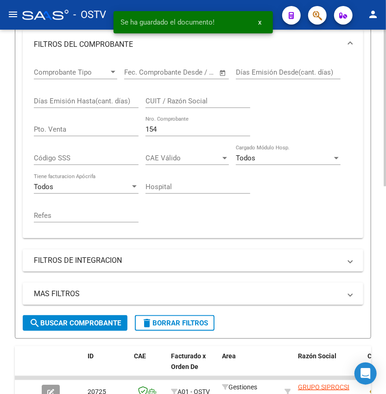
scroll to position [123, 0]
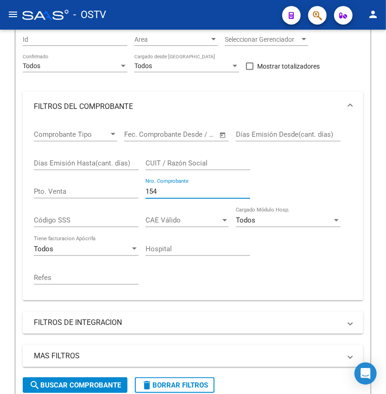
drag, startPoint x: 198, startPoint y: 193, endPoint x: -9, endPoint y: 193, distance: 206.4
click at [0, 193] on html "menu - OSTV person Firma Express Inicio Calendario SSS Instructivos Contacto OS…" at bounding box center [193, 197] width 386 height 394
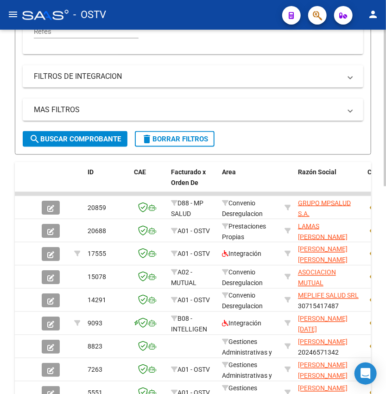
scroll to position [371, 0]
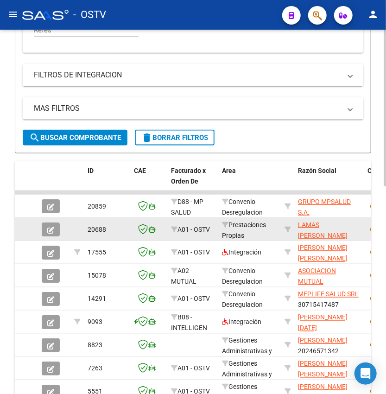
type input "194"
click at [52, 230] on icon "button" at bounding box center [50, 230] width 7 height 7
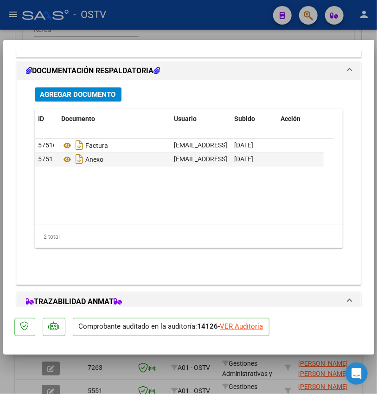
scroll to position [804, 0]
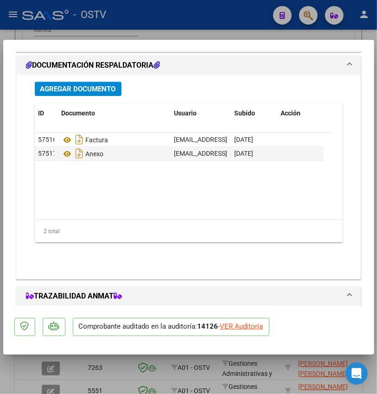
click at [111, 91] on span "Agregar Documento" at bounding box center [78, 89] width 76 height 8
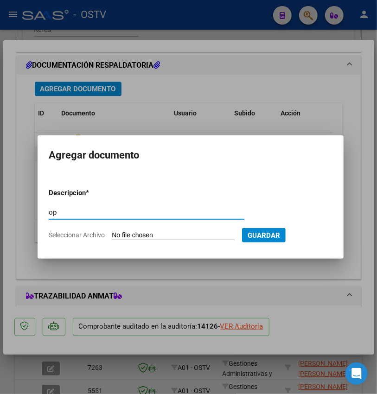
type input "op"
click at [138, 234] on input "Seleccionar Archivo" at bounding box center [173, 235] width 123 height 9
type input "C:\fakepath\OP 57219 Lamas.pdf"
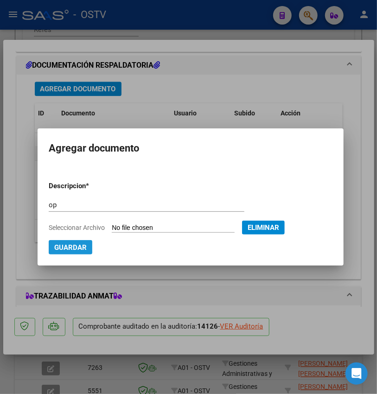
click at [70, 247] on span "Guardar" at bounding box center [70, 247] width 32 height 8
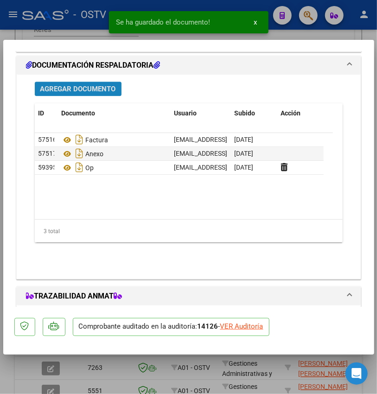
click at [112, 85] on span "Agregar Documento" at bounding box center [78, 89] width 76 height 8
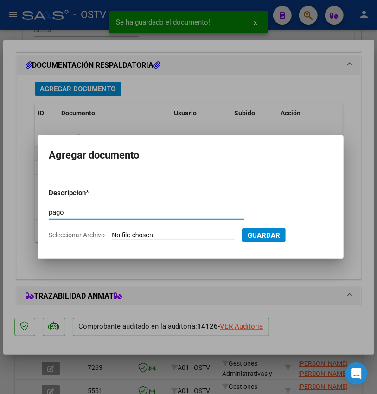
type input "pago"
click at [181, 236] on input "Seleccionar Archivo" at bounding box center [173, 235] width 123 height 9
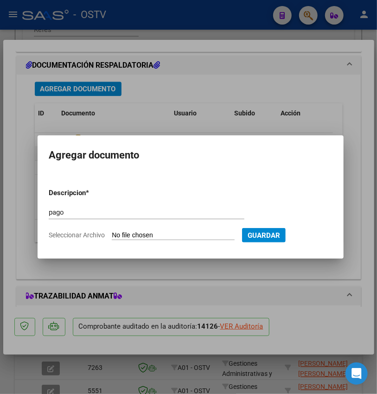
type input "C:\fakepath\Pago OP 57219 Lamas.pdf"
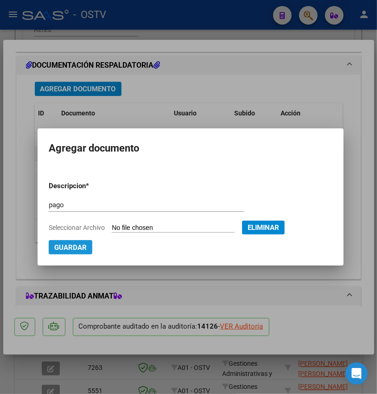
click at [63, 249] on span "Guardar" at bounding box center [70, 247] width 32 height 8
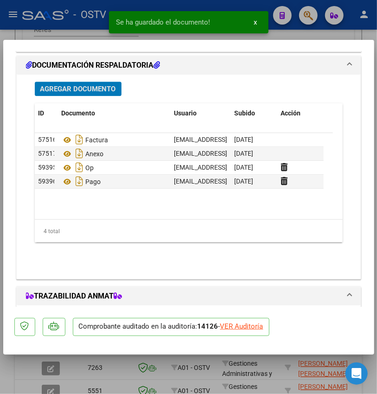
click at [113, 376] on div at bounding box center [188, 197] width 377 height 394
type input "$ 0,00"
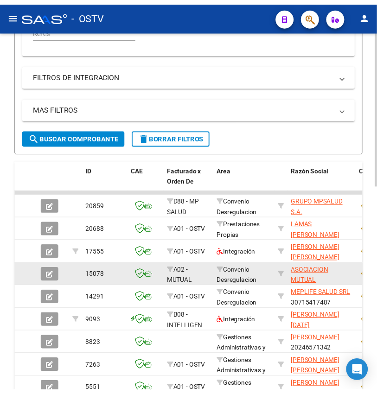
scroll to position [247, 0]
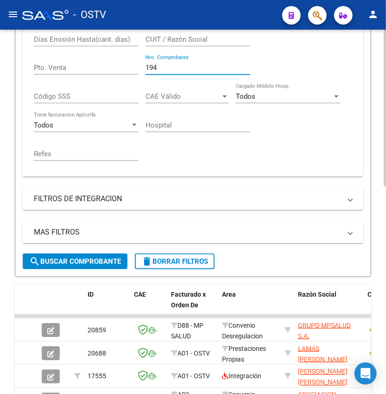
click at [185, 69] on input "194" at bounding box center [198, 68] width 105 height 8
click at [179, 67] on input "194" at bounding box center [198, 68] width 105 height 8
drag, startPoint x: 175, startPoint y: 71, endPoint x: 104, endPoint y: 70, distance: 71.0
click at [104, 70] on div "Comprobante Tipo Comprobante Tipo Fecha inicio – Fecha fin Fec. Comprobante Des…" at bounding box center [193, 84] width 319 height 172
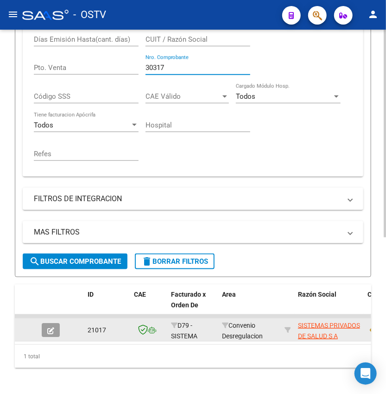
type input "30317"
click at [50, 328] on icon "button" at bounding box center [50, 330] width 7 height 7
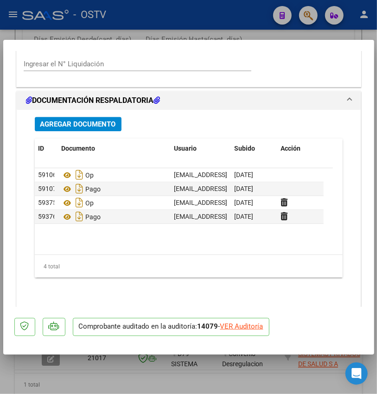
scroll to position [783, 0]
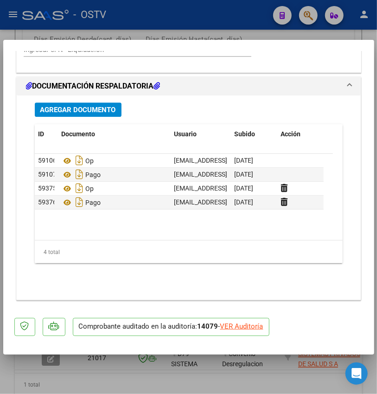
click at [87, 375] on div at bounding box center [188, 197] width 377 height 394
type input "$ 0,00"
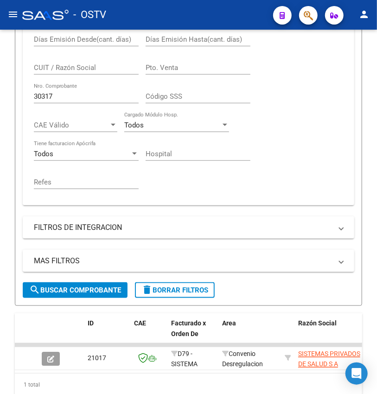
scroll to position [218, 0]
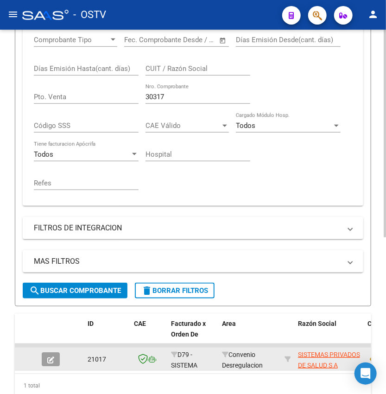
click at [57, 353] on button "button" at bounding box center [51, 359] width 18 height 14
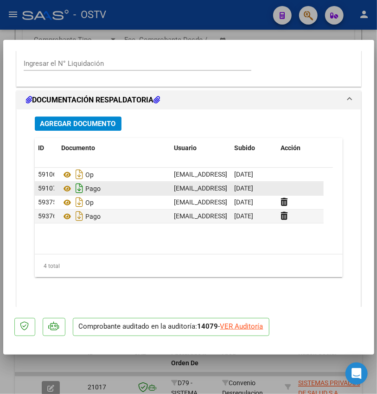
scroll to position [783, 0]
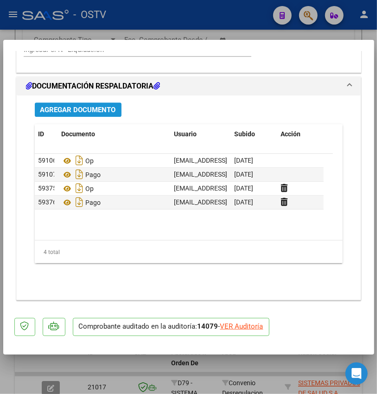
click at [97, 106] on span "Agregar Documento" at bounding box center [78, 110] width 76 height 8
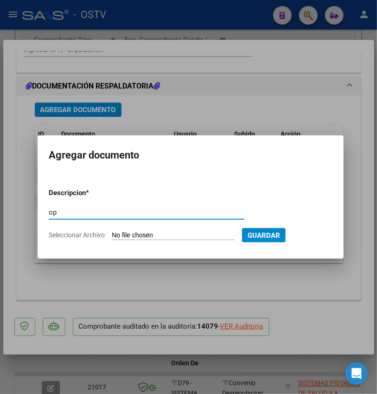
type input "op"
click at [176, 234] on input "Seleccionar Archivo" at bounding box center [173, 235] width 123 height 9
type input "C:\fakepath\OP 57224 Medicenter.pdf"
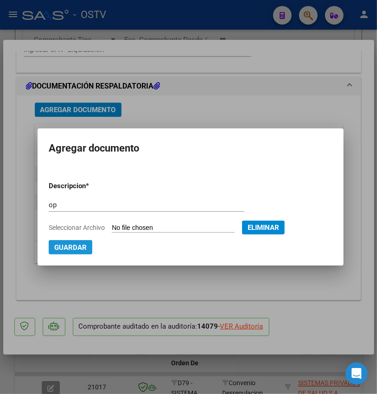
click at [79, 246] on span "Guardar" at bounding box center [70, 247] width 32 height 8
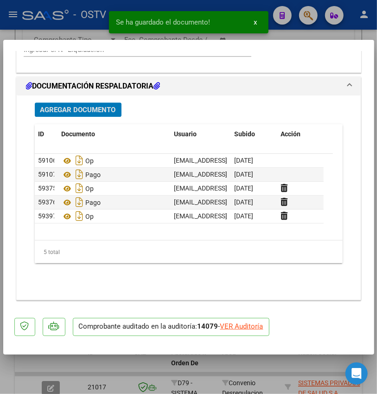
click at [84, 111] on span "Agregar Documento" at bounding box center [78, 110] width 76 height 8
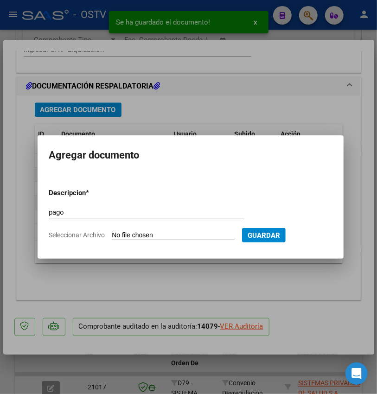
click at [130, 230] on form "Descripcion * pago Escriba aquí una descripcion Seleccionar Archivo Guardar" at bounding box center [191, 214] width 284 height 66
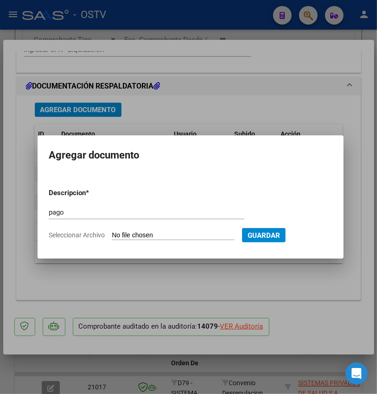
click at [143, 234] on input "Seleccionar Archivo" at bounding box center [173, 235] width 123 height 9
click at [96, 224] on div "pago Escriba aquí una descripcion" at bounding box center [147, 216] width 196 height 23
click at [99, 214] on input "pago" at bounding box center [147, 212] width 196 height 8
type input "pago-1"
click at [125, 233] on input "Seleccionar Archivo" at bounding box center [173, 235] width 123 height 9
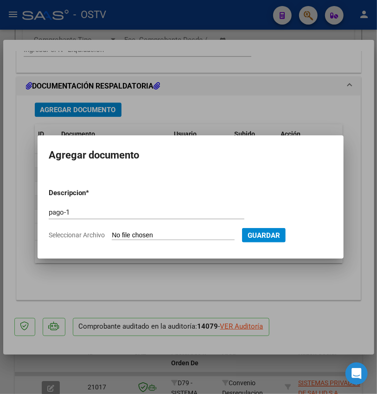
type input "C:\fakepath\Pago OP 57224 Medicenter 1.pdf"
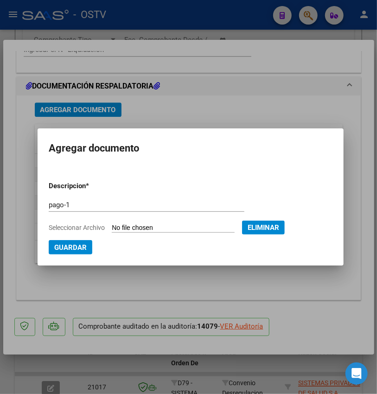
click at [83, 244] on button "Guardar" at bounding box center [71, 247] width 44 height 14
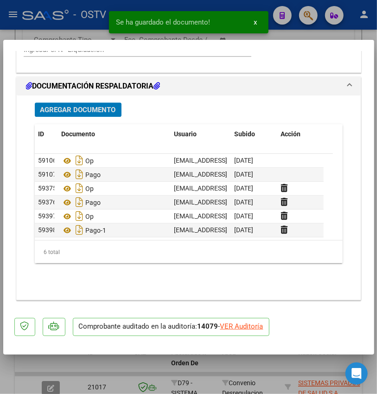
click at [120, 109] on button "Agregar Documento" at bounding box center [78, 109] width 87 height 14
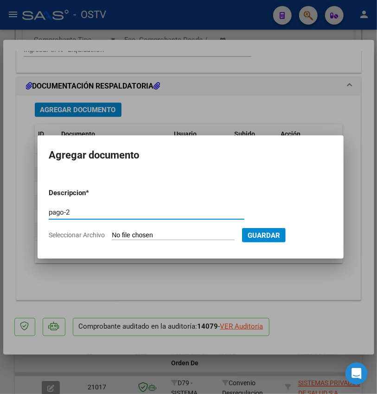
type input "pago-2"
click at [138, 236] on input "Seleccionar Archivo" at bounding box center [173, 235] width 123 height 9
type input "C:\fakepath\Pago OP 57224 Medicenter 2.pdf"
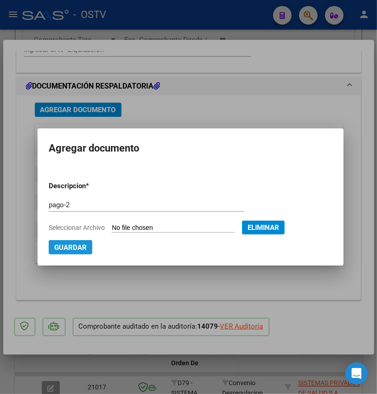
click at [71, 246] on span "Guardar" at bounding box center [70, 247] width 32 height 8
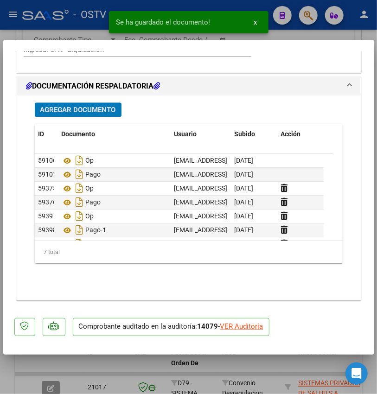
click at [93, 106] on span "Agregar Documento" at bounding box center [78, 110] width 76 height 8
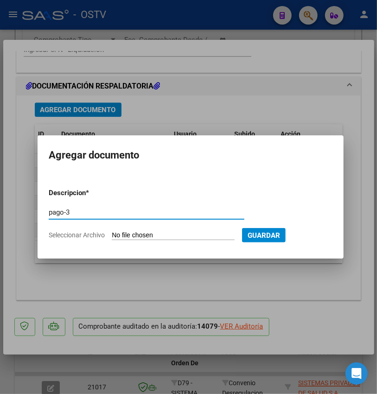
type input "pago-3"
click at [136, 234] on input "Seleccionar Archivo" at bounding box center [173, 235] width 123 height 9
type input "C:\fakepath\Pago OP 57224 Medicenter 3.pdf"
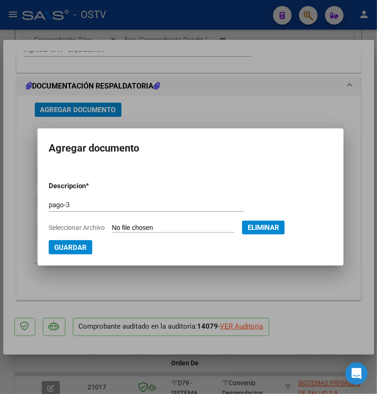
click at [85, 242] on button "Guardar" at bounding box center [71, 247] width 44 height 14
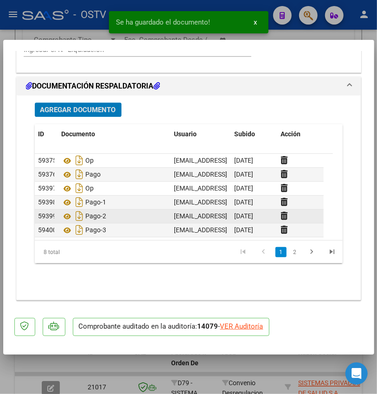
scroll to position [0, 0]
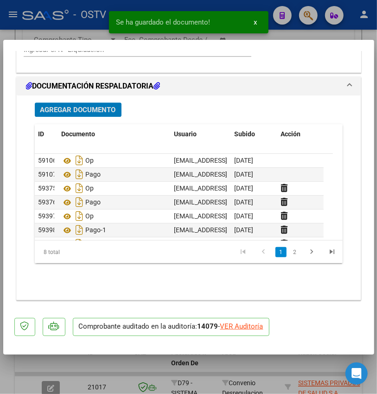
click at [175, 362] on div at bounding box center [188, 197] width 377 height 394
type input "$ 0,00"
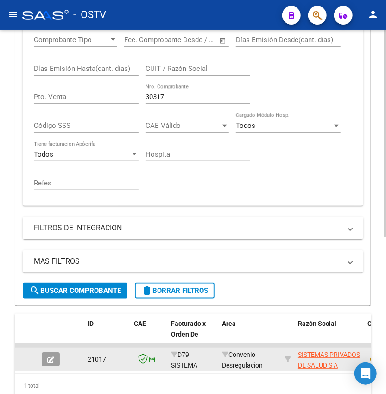
click at [45, 355] on button "button" at bounding box center [51, 359] width 18 height 14
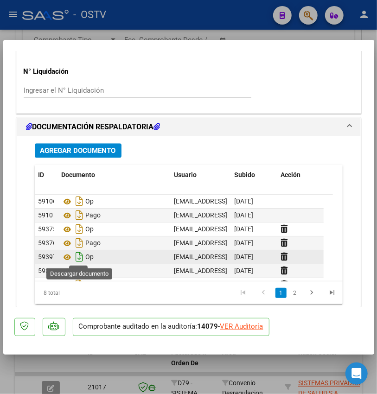
scroll to position [28, 0]
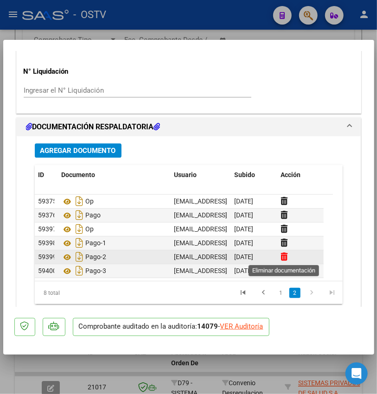
click at [281, 258] on icon at bounding box center [284, 256] width 7 height 9
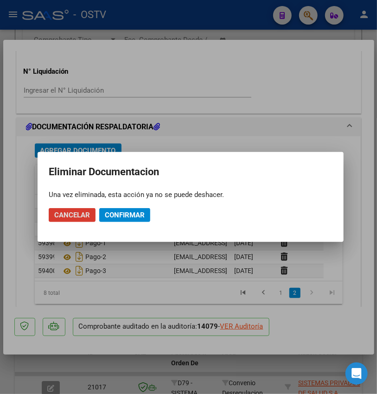
click at [115, 219] on button "Confirmar" at bounding box center [124, 215] width 51 height 14
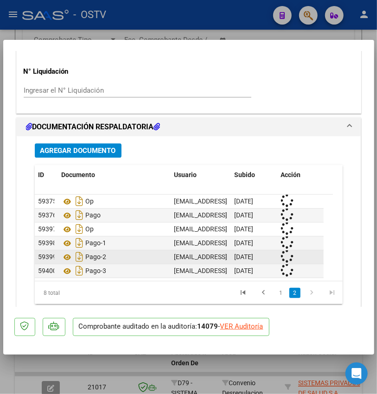
scroll to position [13, 0]
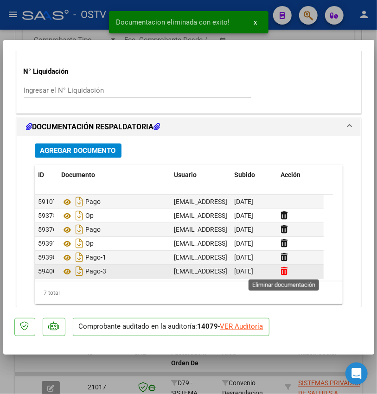
click at [284, 272] on icon at bounding box center [284, 271] width 7 height 9
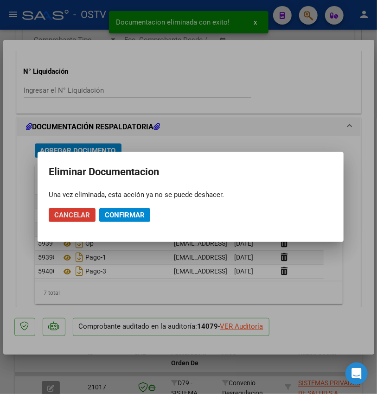
click at [120, 214] on span "Confirmar" at bounding box center [125, 215] width 40 height 8
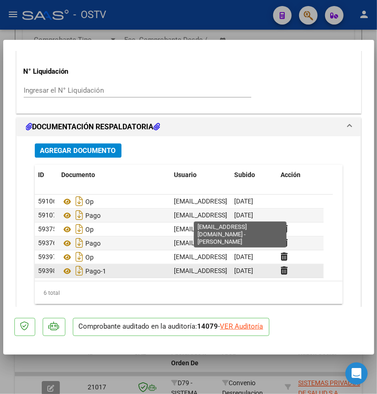
scroll to position [783, 0]
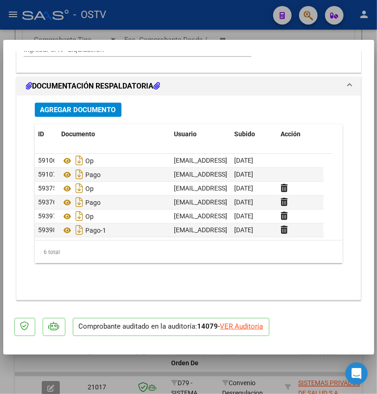
click at [143, 364] on div at bounding box center [188, 197] width 377 height 394
type input "$ 0,00"
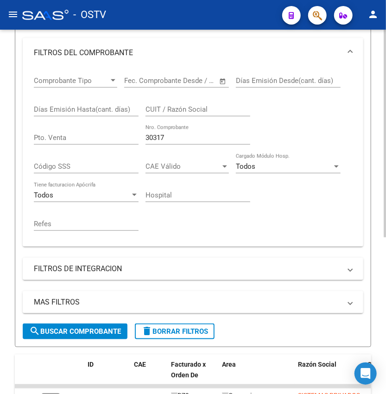
scroll to position [156, 0]
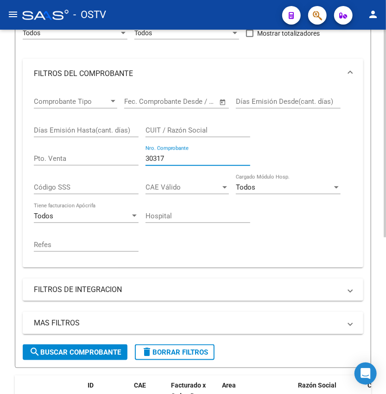
click at [205, 156] on input "30317" at bounding box center [198, 158] width 105 height 8
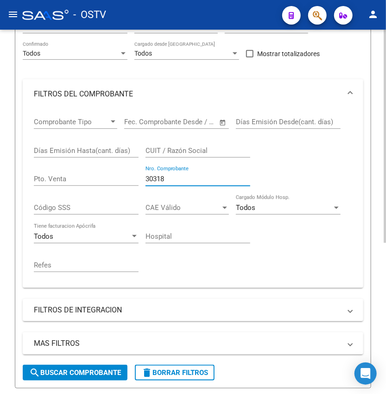
scroll to position [185, 0]
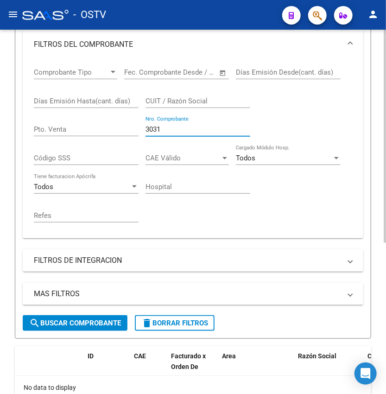
type input "30317"
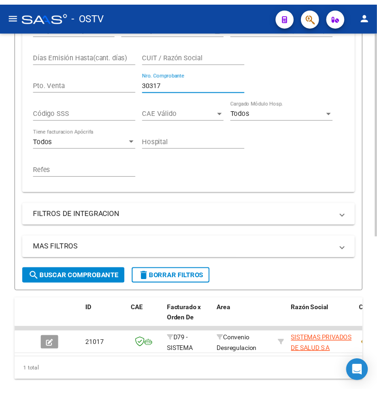
scroll to position [276, 0]
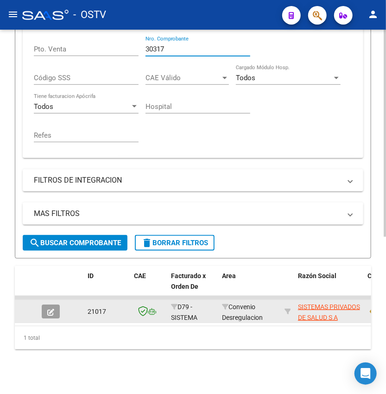
click at [57, 305] on button "button" at bounding box center [51, 312] width 18 height 14
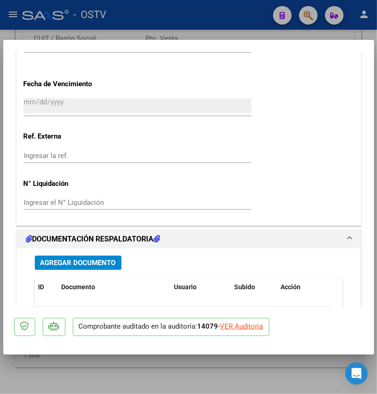
scroll to position [783, 0]
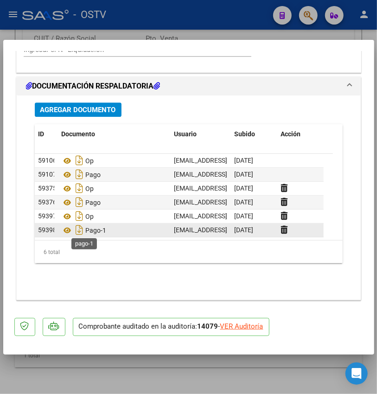
drag, startPoint x: 114, startPoint y: 230, endPoint x: 86, endPoint y: 233, distance: 28.4
click at [86, 233] on div "Pago-1" at bounding box center [114, 230] width 105 height 15
copy span "Pago-1"
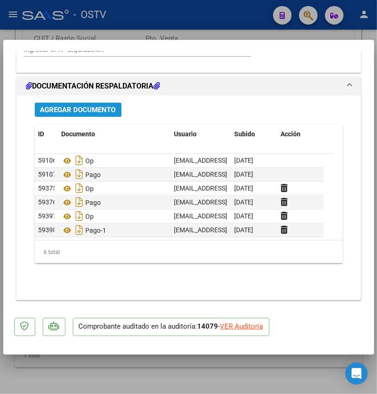
click at [93, 107] on span "Agregar Documento" at bounding box center [78, 110] width 76 height 8
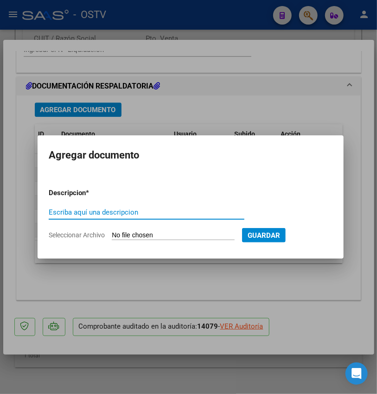
paste input "Pago-1"
type input "Pago-2"
click at [177, 236] on input "Seleccionar Archivo" at bounding box center [173, 235] width 123 height 9
type input "C:\fakepath\Pago OP 57224 Medicenter 2.pdf"
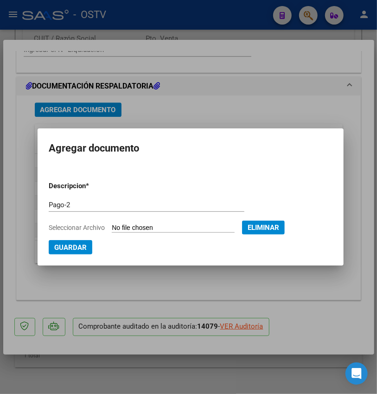
click at [74, 251] on span "Guardar" at bounding box center [70, 247] width 32 height 8
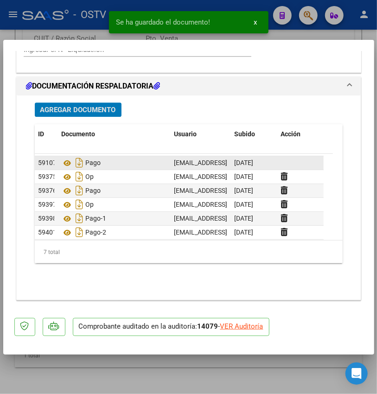
scroll to position [13, 0]
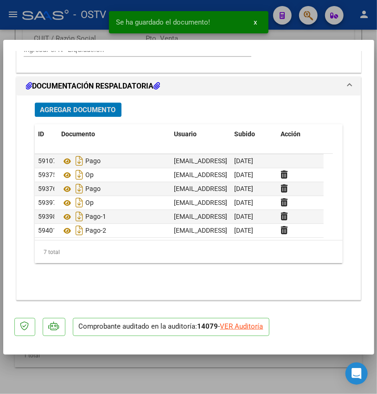
click at [108, 108] on span "Agregar Documento" at bounding box center [78, 110] width 76 height 8
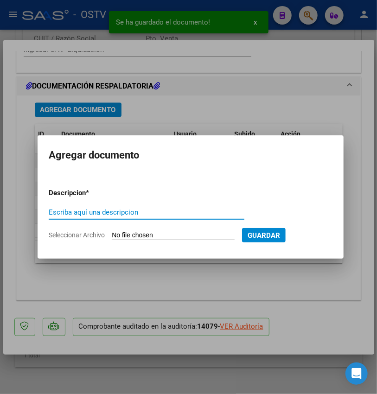
paste input "Pago-1"
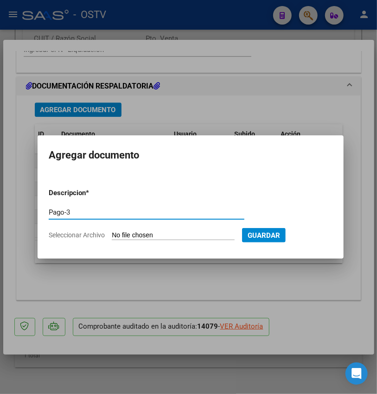
type input "Pago-3"
click at [169, 234] on input "Seleccionar Archivo" at bounding box center [173, 235] width 123 height 9
type input "C:\fakepath\Pago OP 57224 Medicenter 3.pdf"
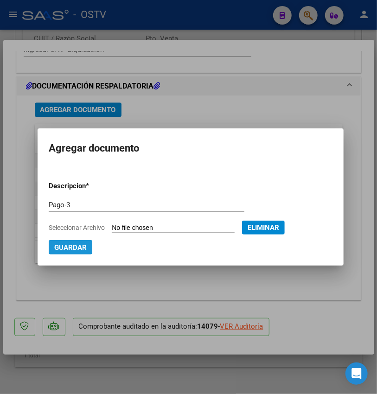
click at [72, 253] on button "Guardar" at bounding box center [71, 247] width 44 height 14
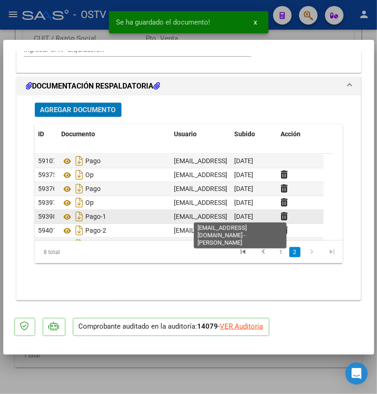
scroll to position [28, 0]
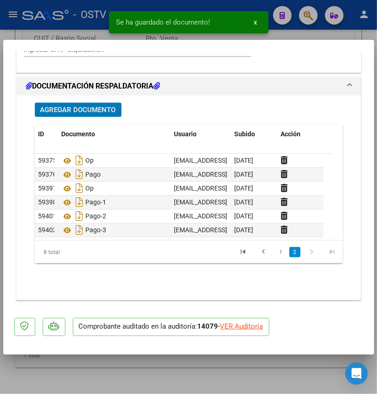
click at [189, 379] on div at bounding box center [188, 197] width 377 height 394
type input "$ 0,00"
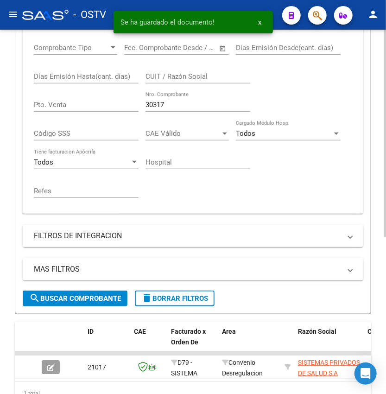
scroll to position [62, 0]
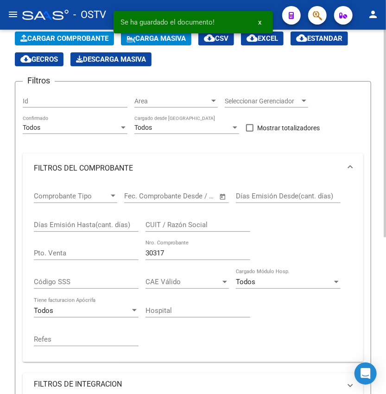
click at [181, 255] on input "30317" at bounding box center [198, 253] width 105 height 8
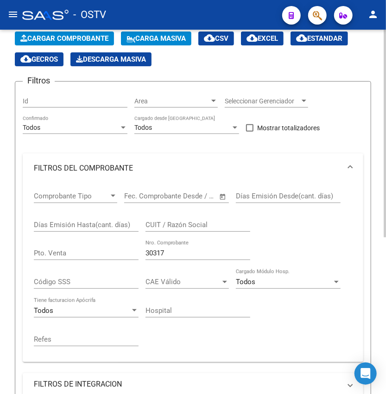
click at [190, 248] on div "30317 Nro. Comprobante" at bounding box center [198, 250] width 105 height 20
click at [192, 249] on input "30317" at bounding box center [198, 253] width 105 height 8
type input "3"
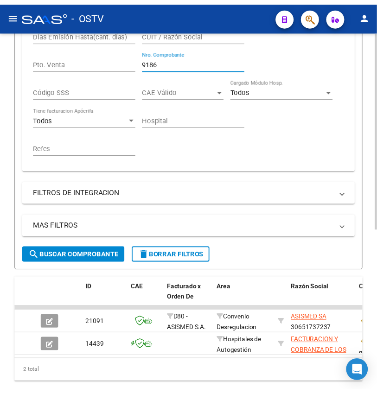
scroll to position [299, 0]
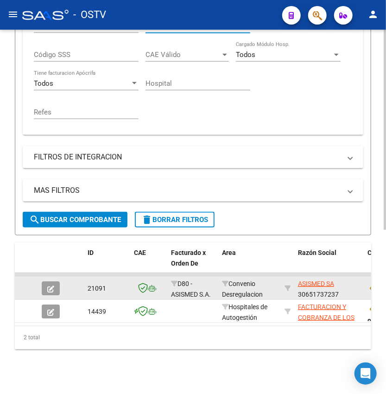
type input "9186"
click at [51, 286] on icon "button" at bounding box center [50, 289] width 7 height 7
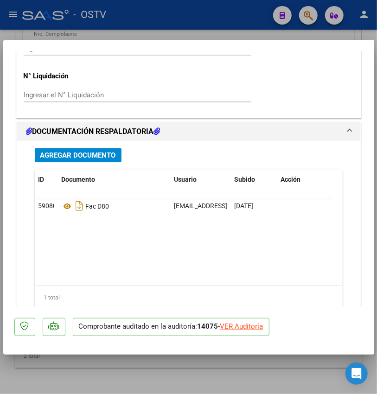
scroll to position [742, 0]
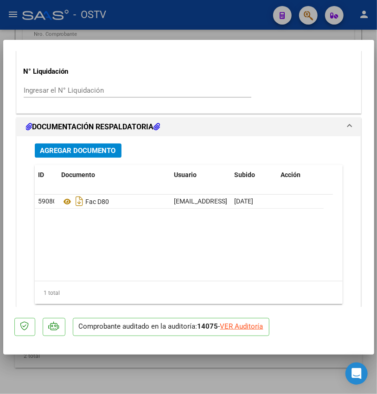
click at [104, 160] on div "Agregar Documento ID Documento Usuario Subido Acción 59080 Fac D80 [EMAIL_ADDRE…" at bounding box center [189, 234] width 322 height 197
click at [109, 153] on span "Agregar Documento" at bounding box center [78, 151] width 76 height 8
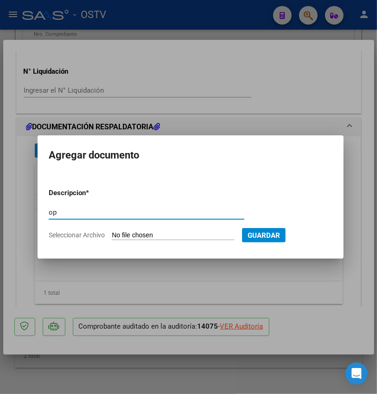
type input "op"
click at [176, 236] on input "Seleccionar Archivo" at bounding box center [173, 235] width 123 height 9
type input "C:\fakepath\OP 57225 Asismed.pdf"
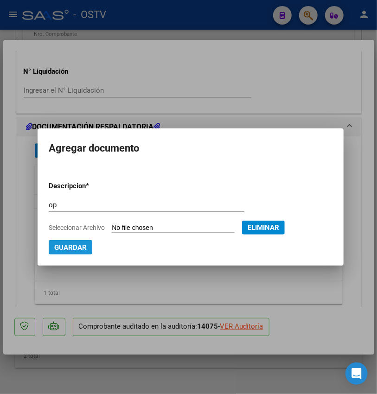
click at [83, 245] on button "Guardar" at bounding box center [71, 247] width 44 height 14
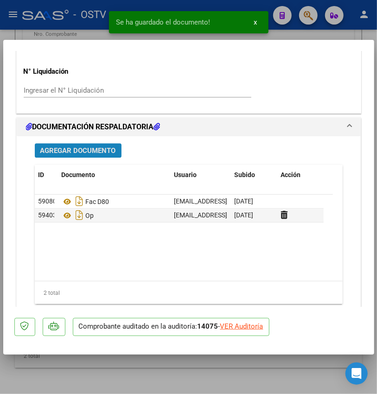
click at [71, 154] on span "Agregar Documento" at bounding box center [78, 151] width 76 height 8
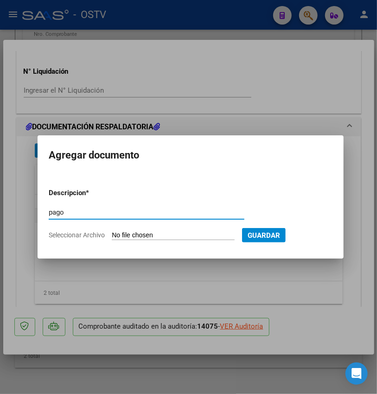
type input "pago"
click at [120, 234] on input "Seleccionar Archivo" at bounding box center [173, 235] width 123 height 9
type input "C:\fakepath\Pago OP 57225 Asismed 1.pdf"
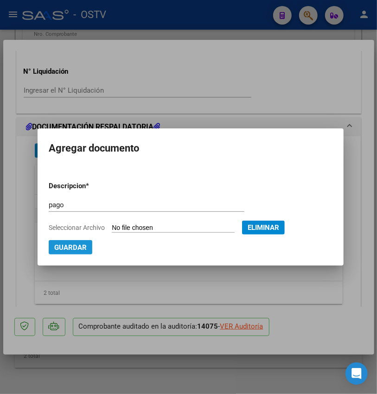
click at [56, 243] on span "Guardar" at bounding box center [70, 247] width 32 height 8
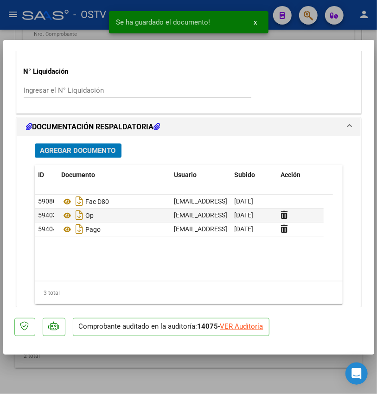
click at [101, 153] on span "Agregar Documento" at bounding box center [78, 151] width 76 height 8
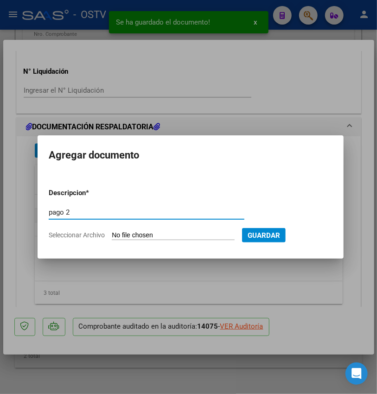
type input "pago 2"
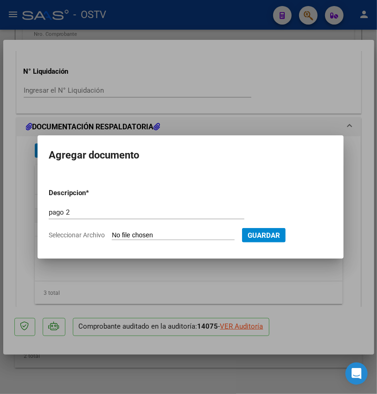
click at [172, 234] on input "Seleccionar Archivo" at bounding box center [173, 235] width 123 height 9
type input "C:\fakepath\Pago OP 57225 Asismed 2.pdf"
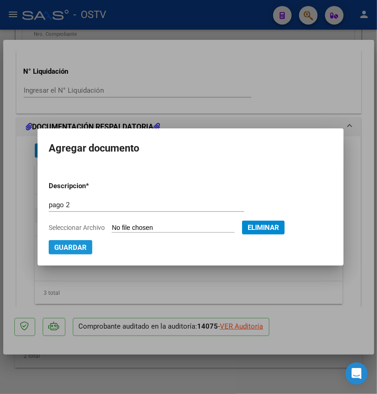
click at [75, 249] on span "Guardar" at bounding box center [70, 247] width 32 height 8
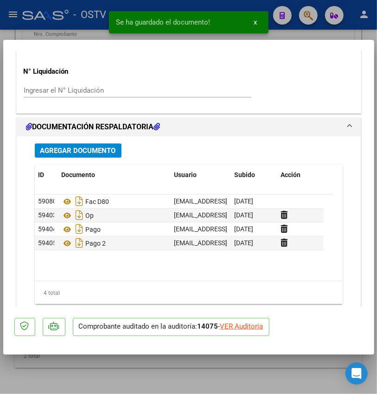
click at [112, 377] on div at bounding box center [188, 197] width 377 height 394
type input "$ 0,00"
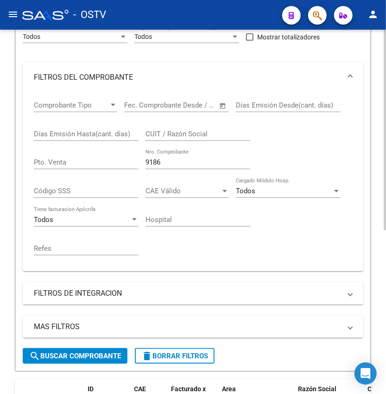
scroll to position [147, 0]
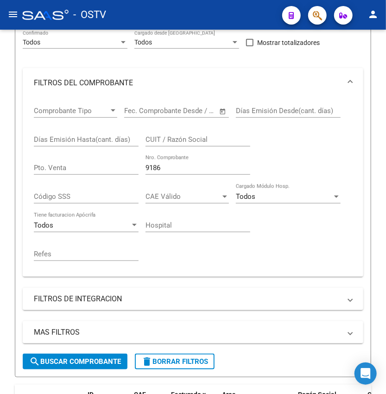
drag, startPoint x: 193, startPoint y: 162, endPoint x: -76, endPoint y: 198, distance: 271.3
click at [0, 198] on html "menu - OSTV person Firma Express Inicio Calendario SSS Instructivos Contacto OS…" at bounding box center [193, 197] width 386 height 394
click at [182, 162] on div "9186 Nro. Comprobante" at bounding box center [198, 165] width 105 height 20
drag, startPoint x: 175, startPoint y: 172, endPoint x: 39, endPoint y: 164, distance: 136.5
click at [39, 164] on div "Comprobante Tipo Comprobante Tipo Fecha inicio – Fecha fin Fec. Comprobante Des…" at bounding box center [193, 184] width 319 height 172
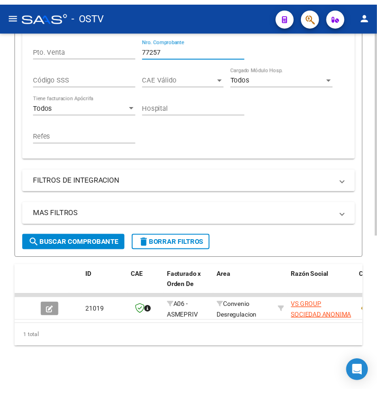
scroll to position [276, 0]
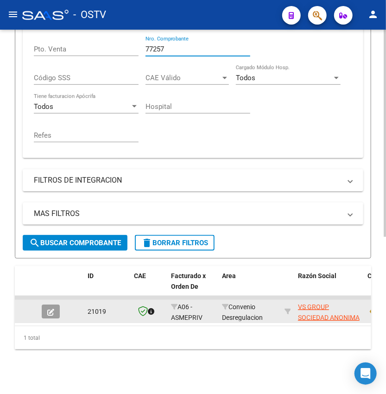
click at [48, 309] on icon "button" at bounding box center [50, 312] width 7 height 7
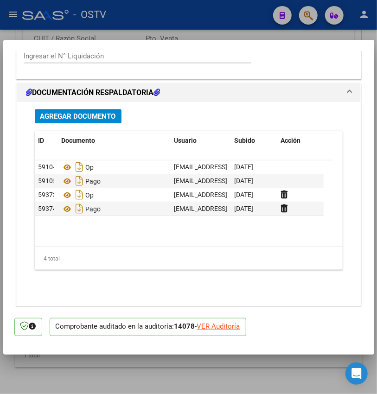
scroll to position [783, 0]
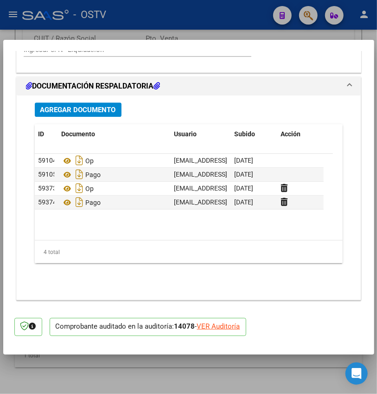
click at [106, 108] on span "Agregar Documento" at bounding box center [78, 110] width 76 height 8
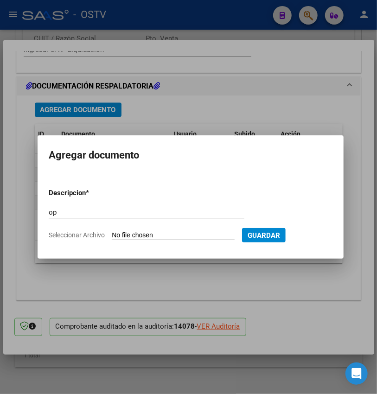
click at [154, 237] on input "Seleccionar Archivo" at bounding box center [173, 235] width 123 height 9
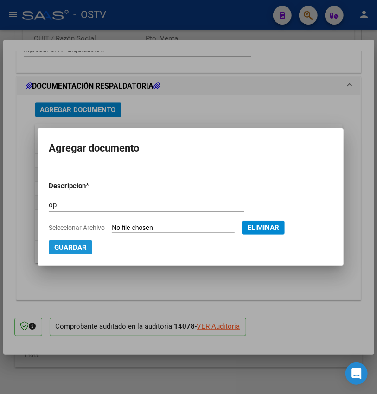
click at [83, 247] on button "Guardar" at bounding box center [71, 247] width 44 height 14
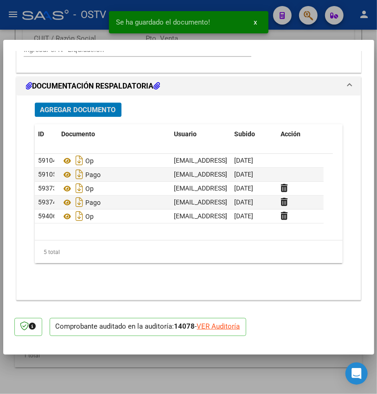
click at [98, 106] on span "Agregar Documento" at bounding box center [78, 110] width 76 height 8
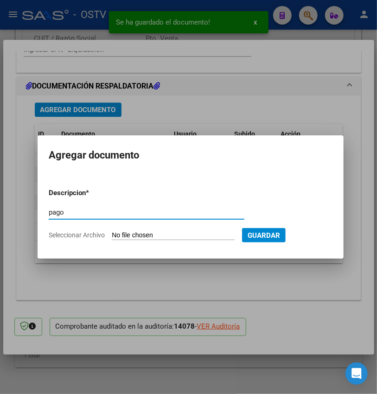
click at [140, 229] on form "Descripcion * pago Escriba aquí una descripcion Seleccionar Archivo Guardar" at bounding box center [191, 214] width 284 height 66
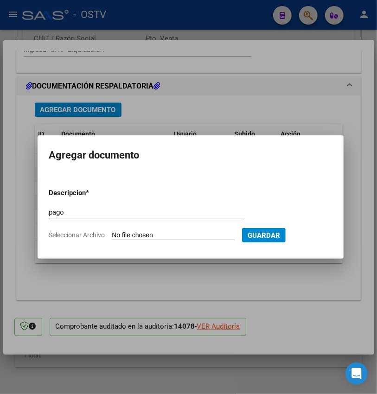
click at [162, 232] on input "Seleccionar Archivo" at bounding box center [173, 235] width 123 height 9
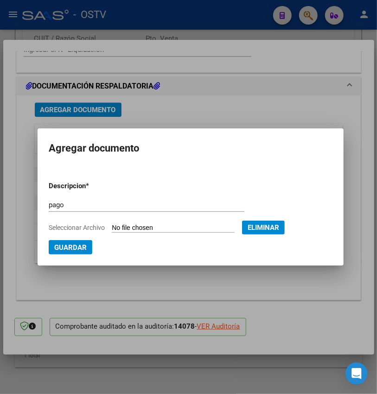
click at [70, 248] on span "Guardar" at bounding box center [70, 247] width 32 height 8
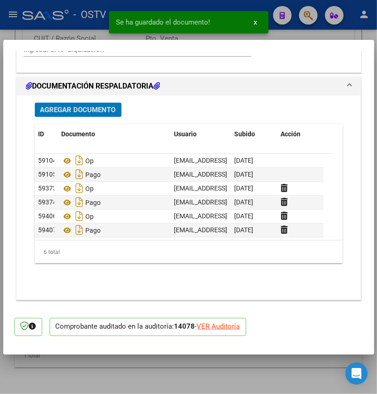
click at [103, 111] on span "Agregar Documento" at bounding box center [78, 110] width 76 height 8
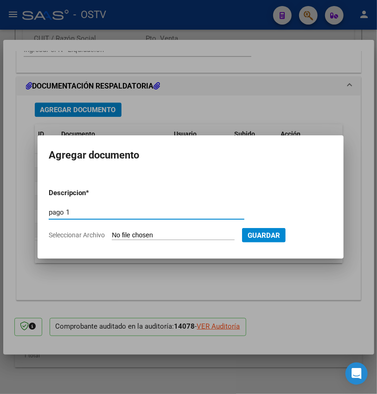
click at [152, 238] on input "Seleccionar Archivo" at bounding box center [173, 235] width 123 height 9
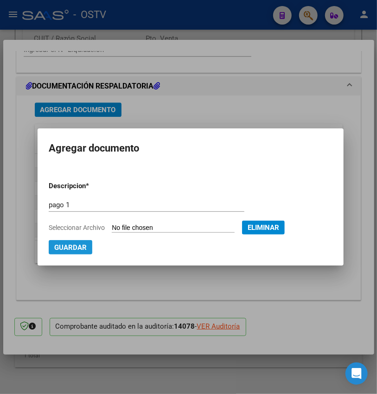
click at [60, 249] on span "Guardar" at bounding box center [70, 247] width 32 height 8
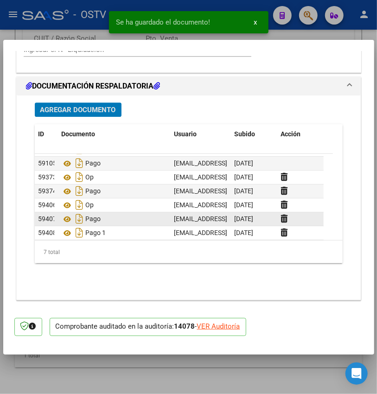
scroll to position [13, 0]
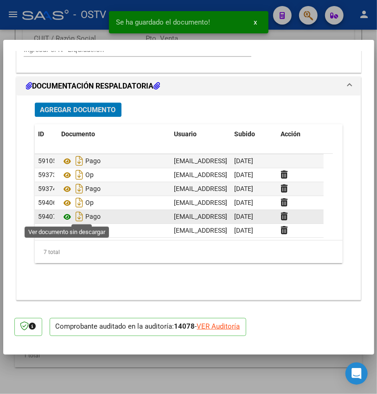
click at [69, 218] on icon at bounding box center [68, 216] width 12 height 11
